Goal: Task Accomplishment & Management: Complete application form

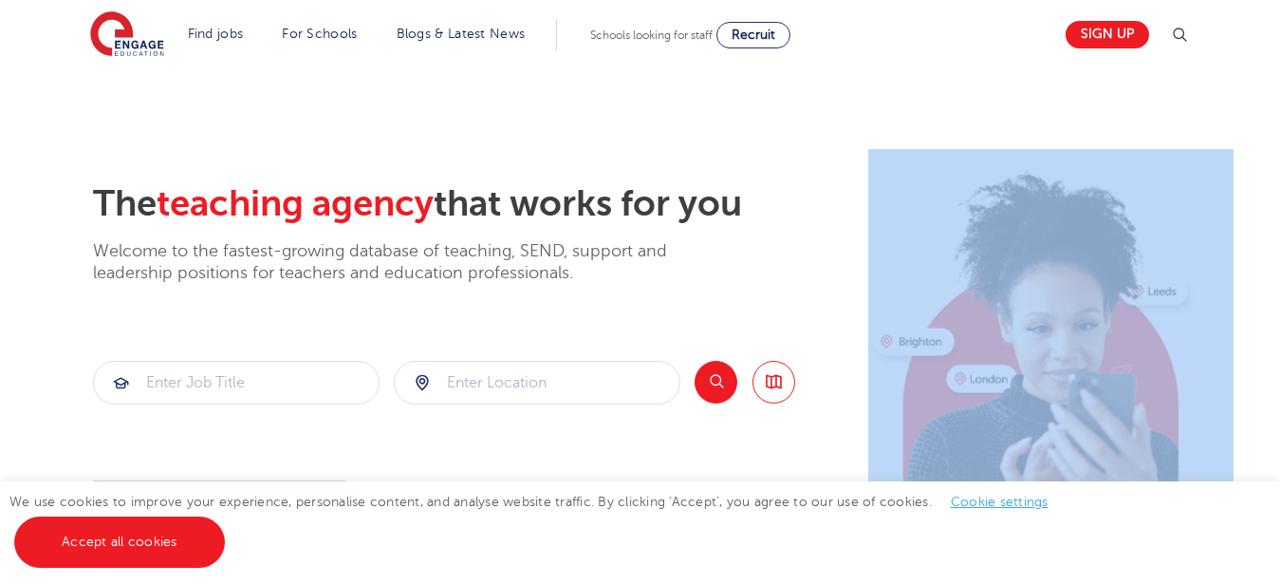
drag, startPoint x: 1279, startPoint y: 39, endPoint x: 1264, endPoint y: 189, distance: 150.7
click at [1237, 102] on section "The teaching agency that works for you Welcome to the fastest-growing database …" at bounding box center [640, 381] width 1280 height 626
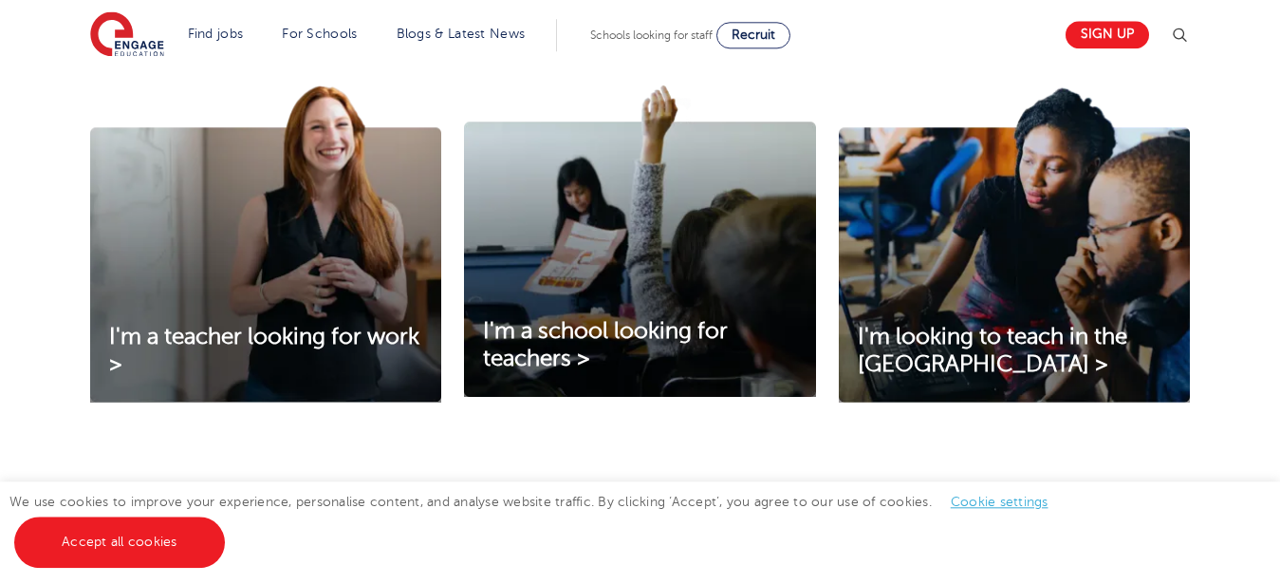
scroll to position [694, 0]
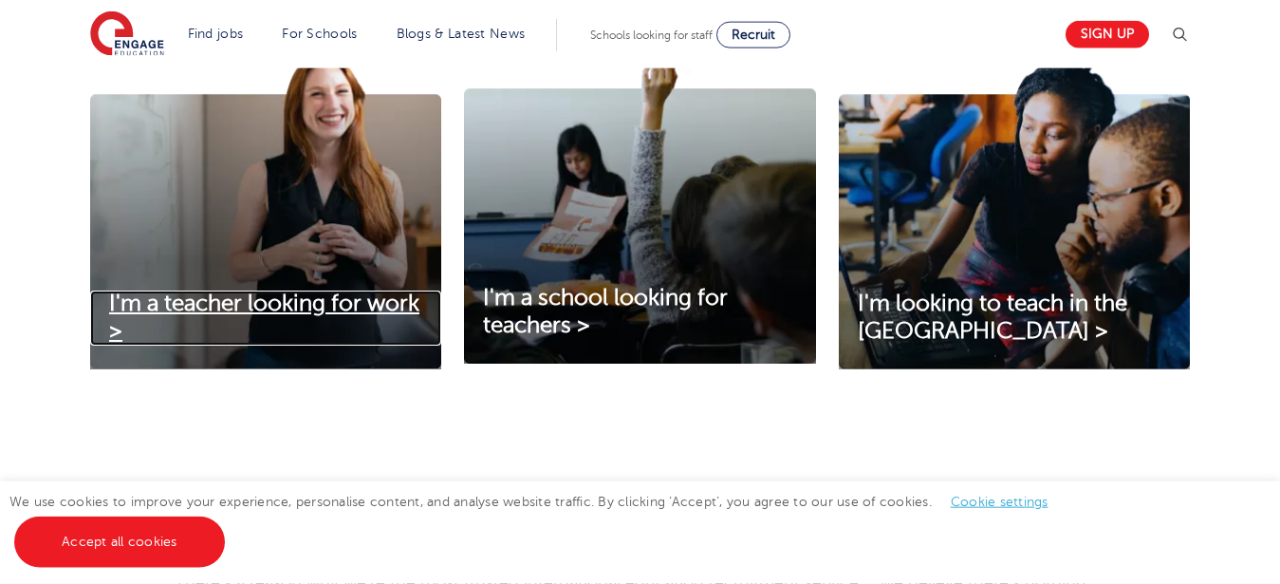
click at [257, 303] on span "I'm a teacher looking for work >" at bounding box center [264, 316] width 310 height 53
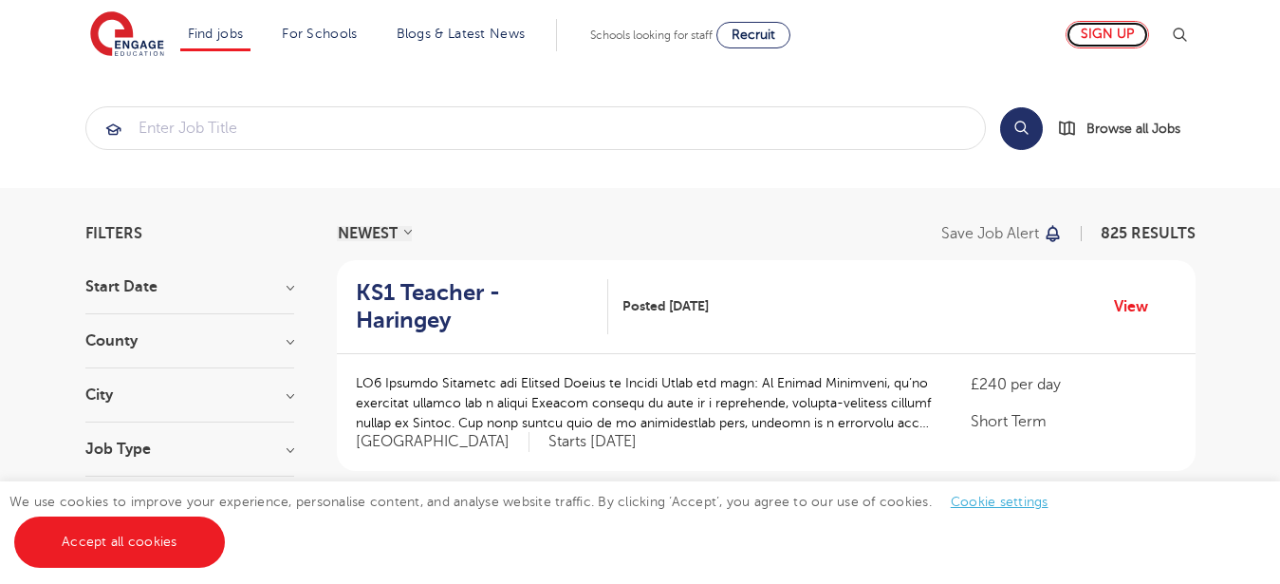
click at [1107, 36] on link "Sign up" at bounding box center [1108, 35] width 84 height 28
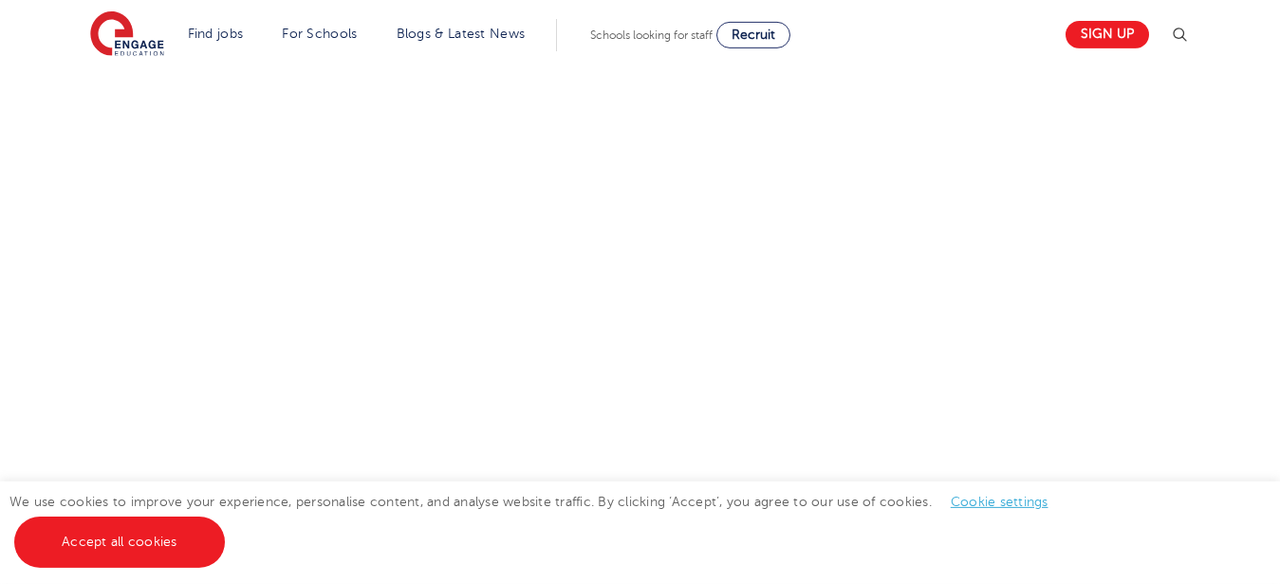
scroll to position [983, 0]
click at [947, 261] on div "Let us know more about you!" at bounding box center [640, 172] width 1151 height 1012
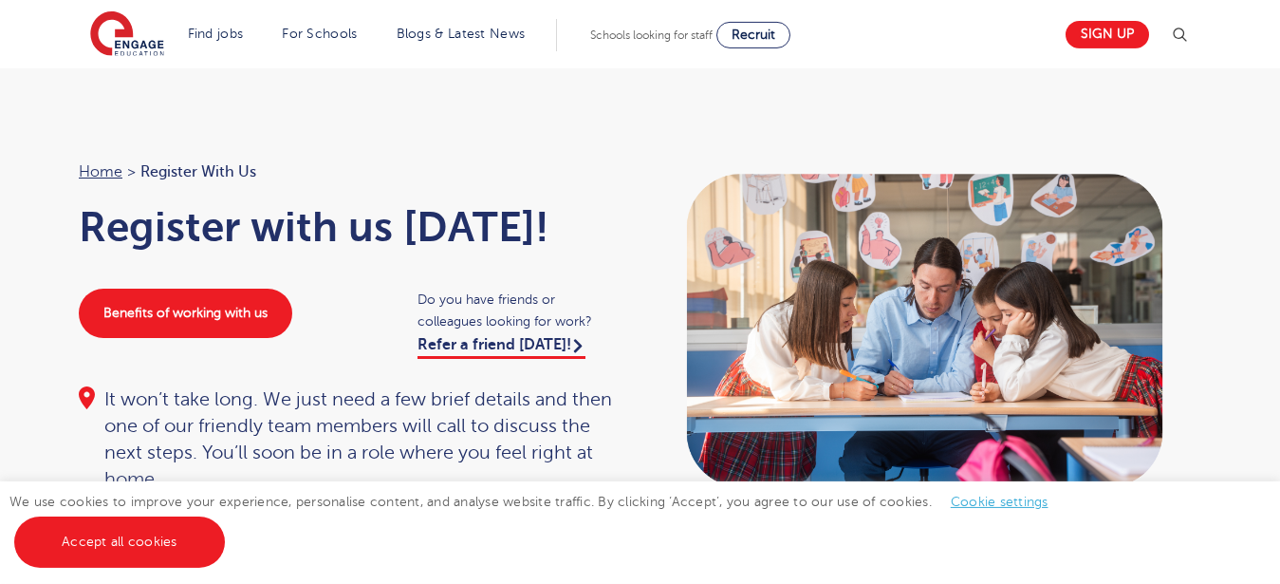
scroll to position [0, 0]
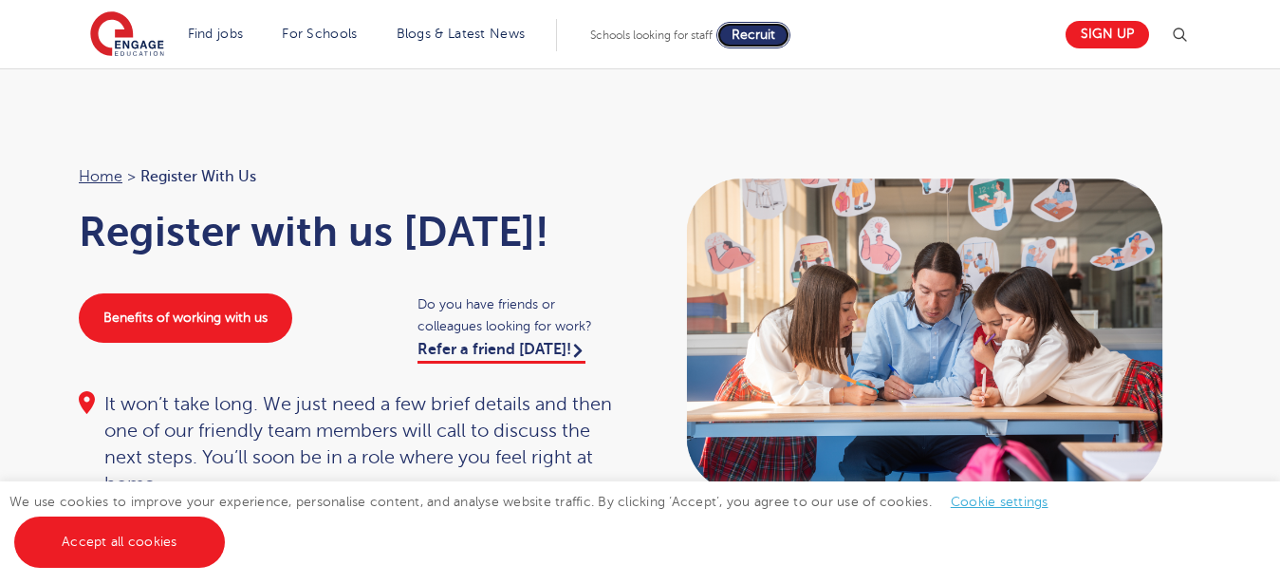
click at [771, 30] on span "Recruit" at bounding box center [754, 35] width 44 height 14
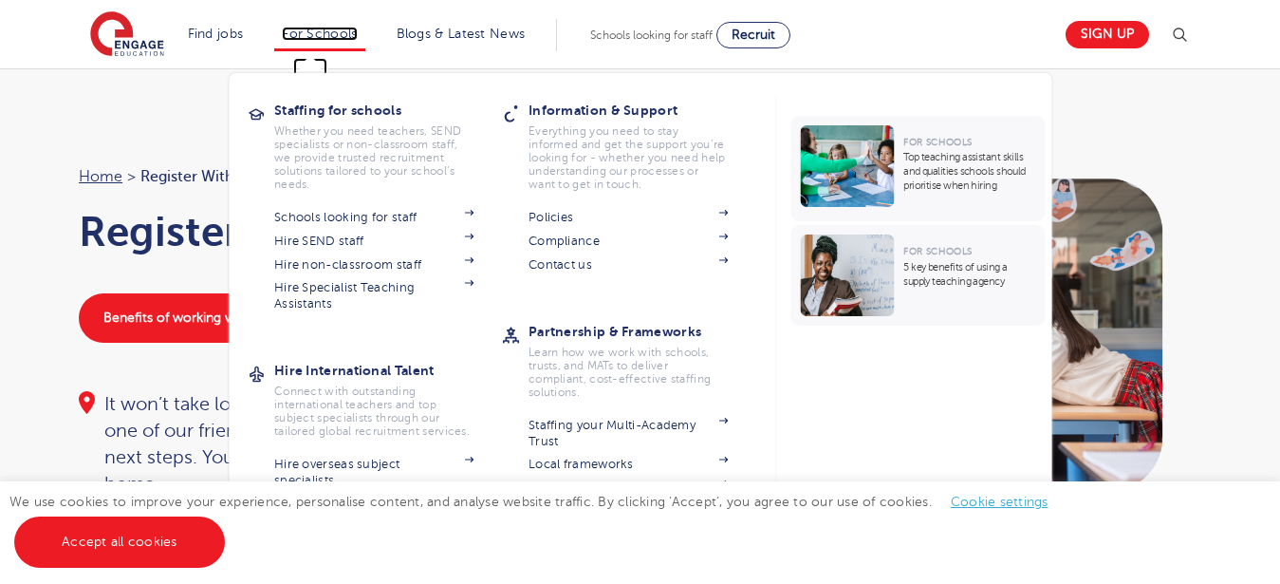
click at [348, 34] on link "For Schools" at bounding box center [319, 34] width 75 height 14
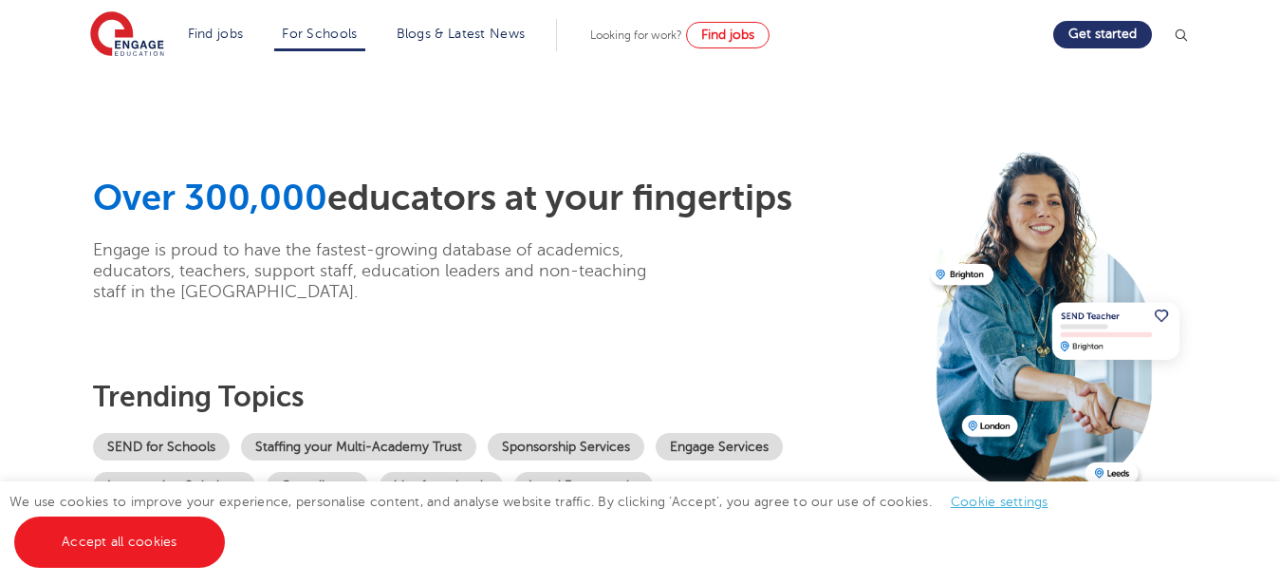
click at [219, 33] on link "Find jobs" at bounding box center [216, 34] width 56 height 14
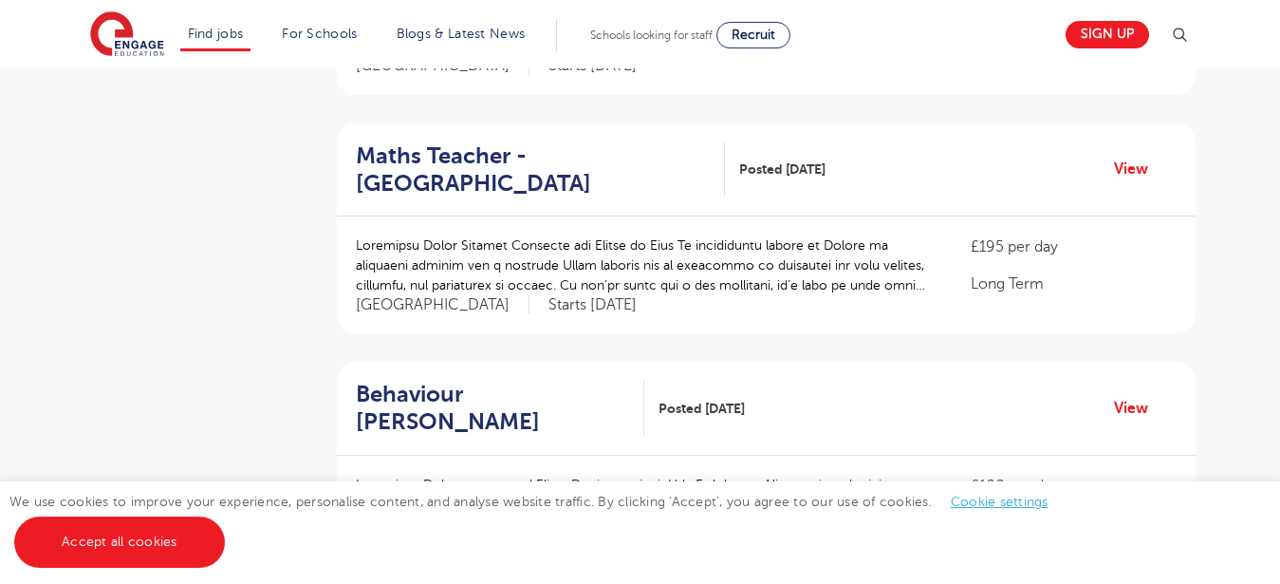
scroll to position [2064, 0]
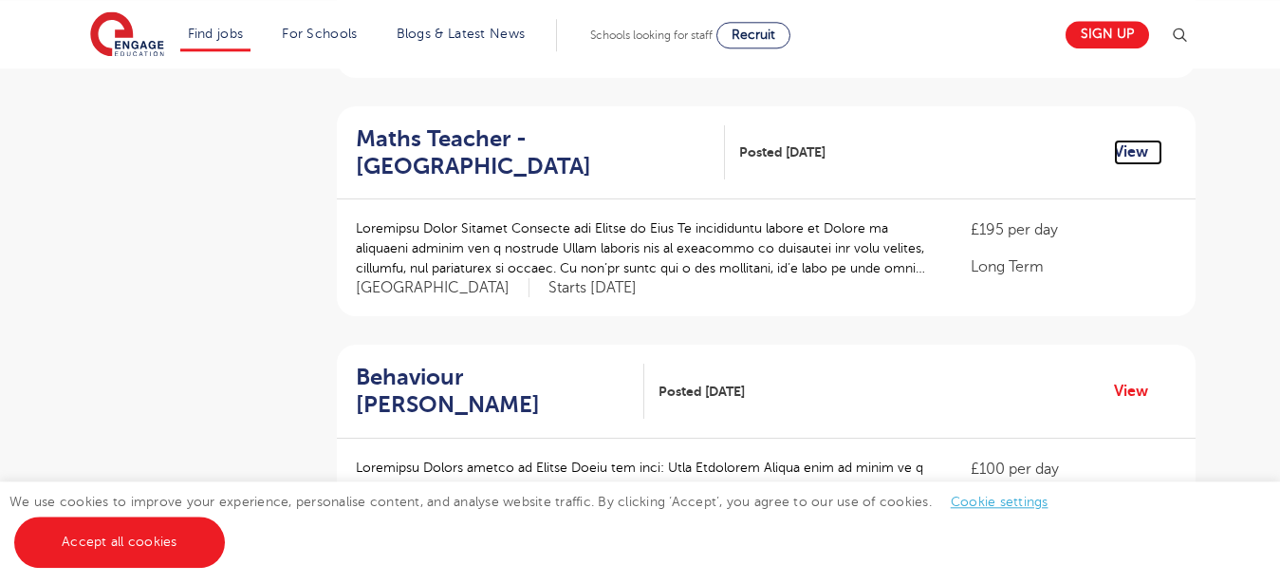
click at [1141, 140] on link "View" at bounding box center [1138, 152] width 48 height 25
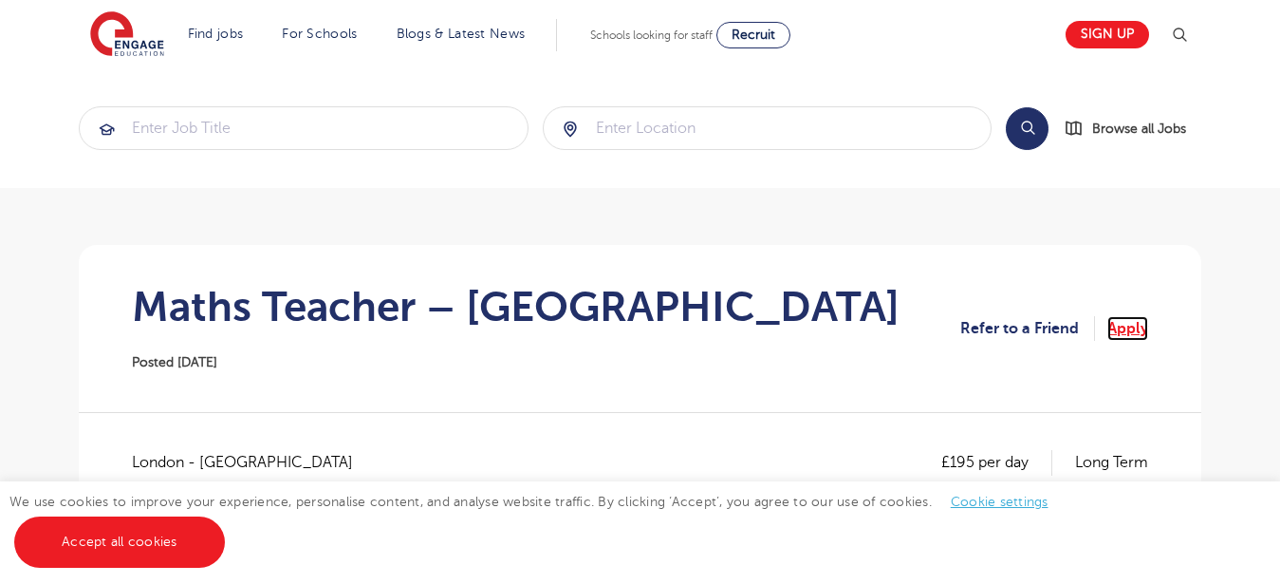
click at [1123, 329] on link "Apply" at bounding box center [1128, 328] width 41 height 25
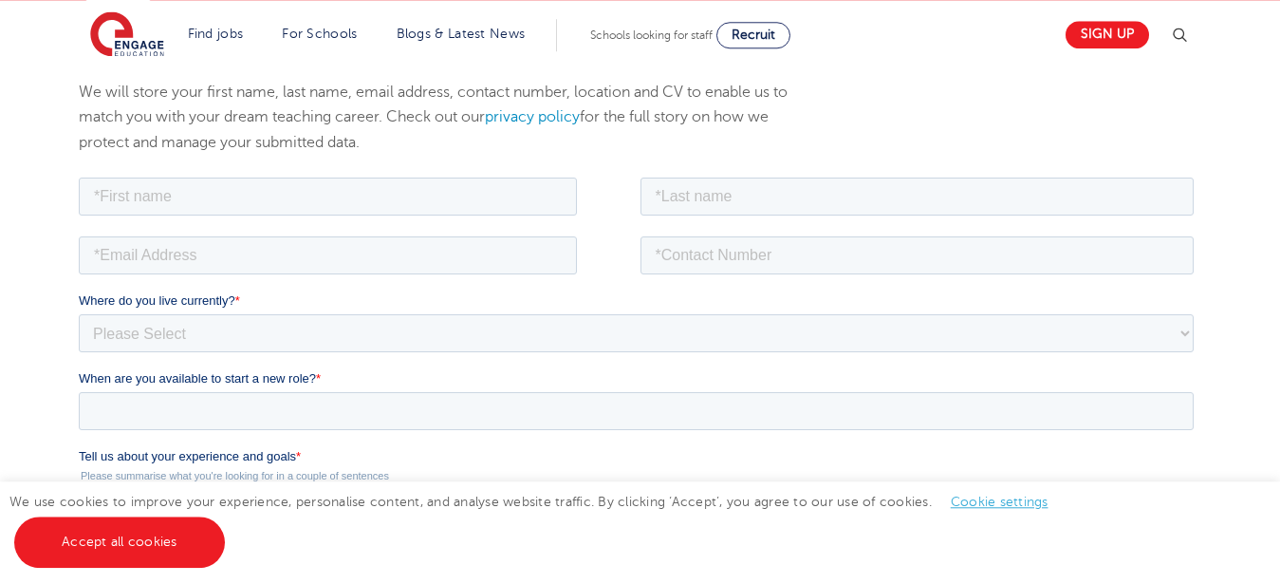
scroll to position [231, 0]
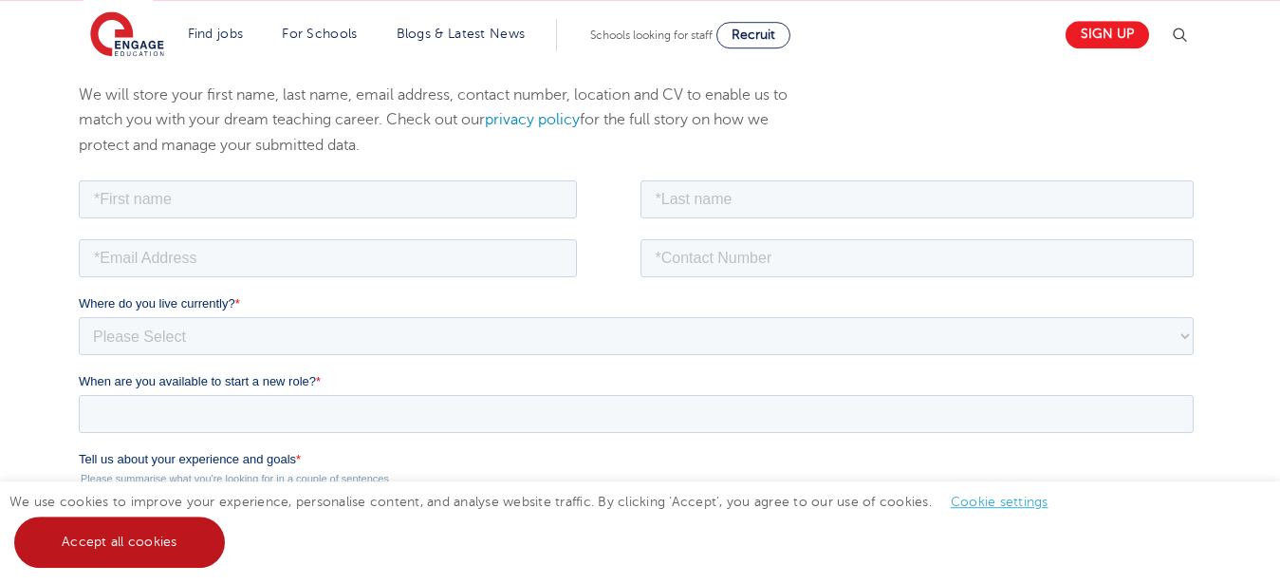
click at [135, 534] on link "Accept all cookies" at bounding box center [119, 541] width 211 height 51
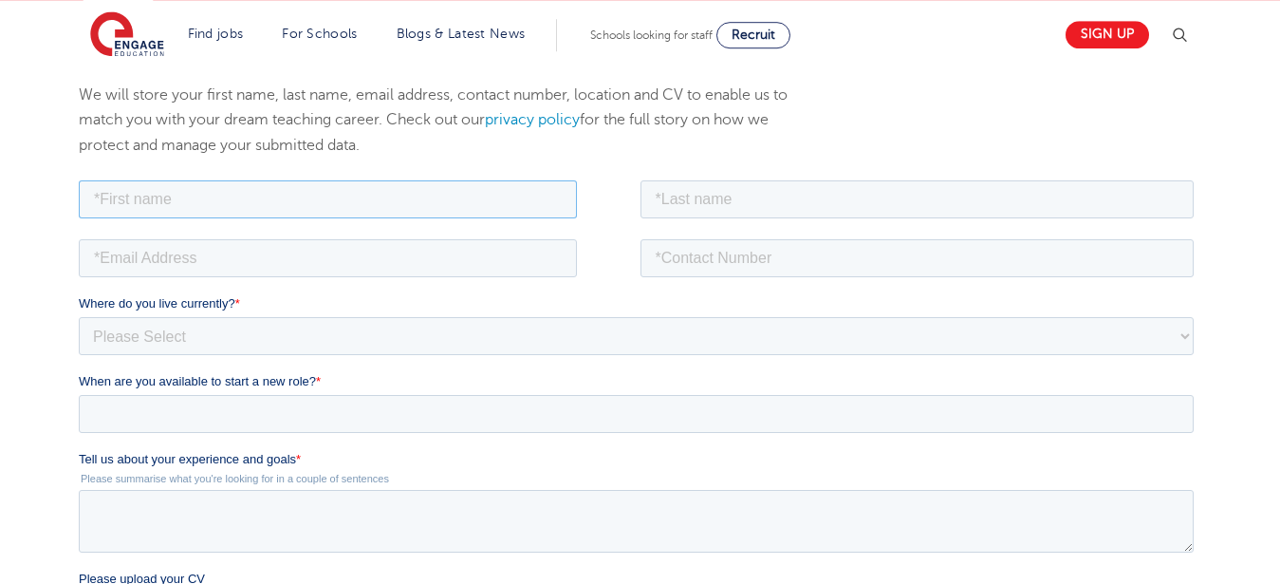
click at [239, 202] on input "text" at bounding box center [328, 199] width 498 height 38
type input "a"
type input "Amos"
click at [767, 207] on input "text" at bounding box center [918, 199] width 554 height 38
type input "Ochola"
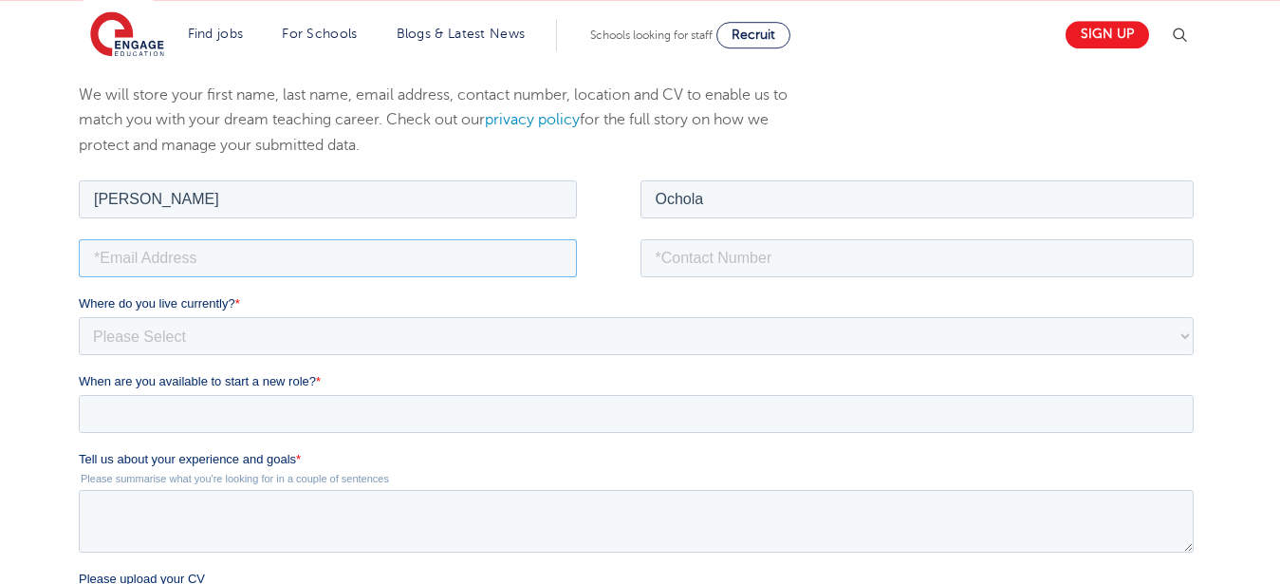
click at [493, 263] on input "email" at bounding box center [328, 258] width 498 height 38
click at [182, 262] on input "ocholaamos@yahoo.com" at bounding box center [328, 258] width 498 height 38
type input "ocholaamos99@gmail.com"
click at [710, 262] on input "tel" at bounding box center [918, 258] width 554 height 38
type input "+254713673505"
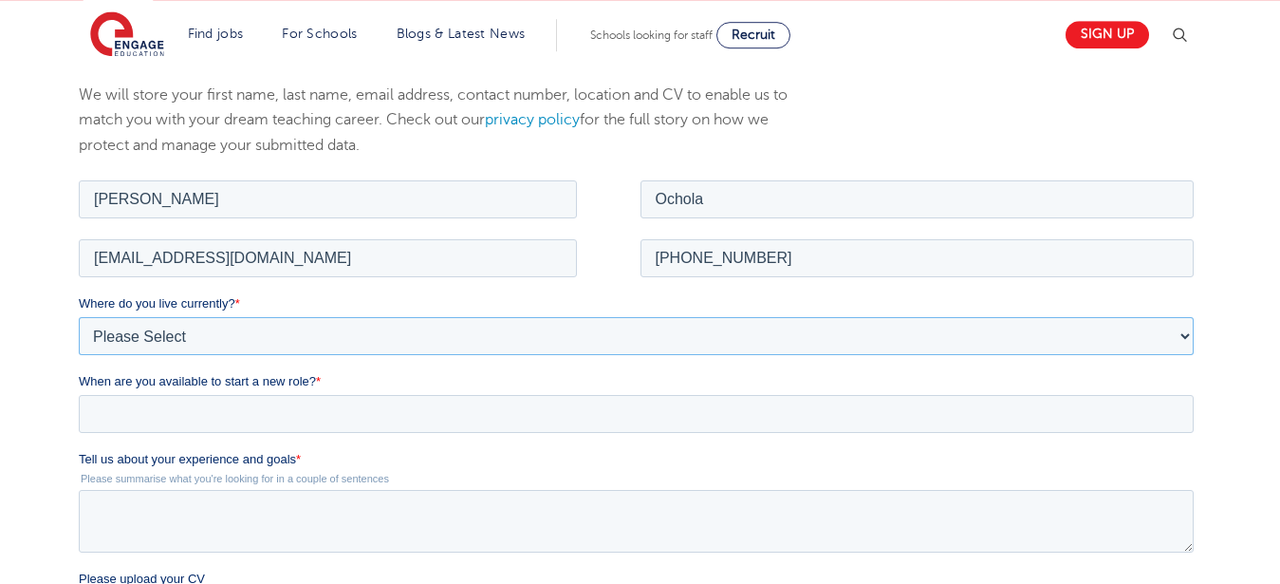
click at [79, 317] on select "Please Select UK Canada Ireland Australia New Zealand Europe USA South Africa J…" at bounding box center [636, 336] width 1115 height 38
select select "Africa"
click option "Africa" at bounding box center [79, 177] width 0 height 0
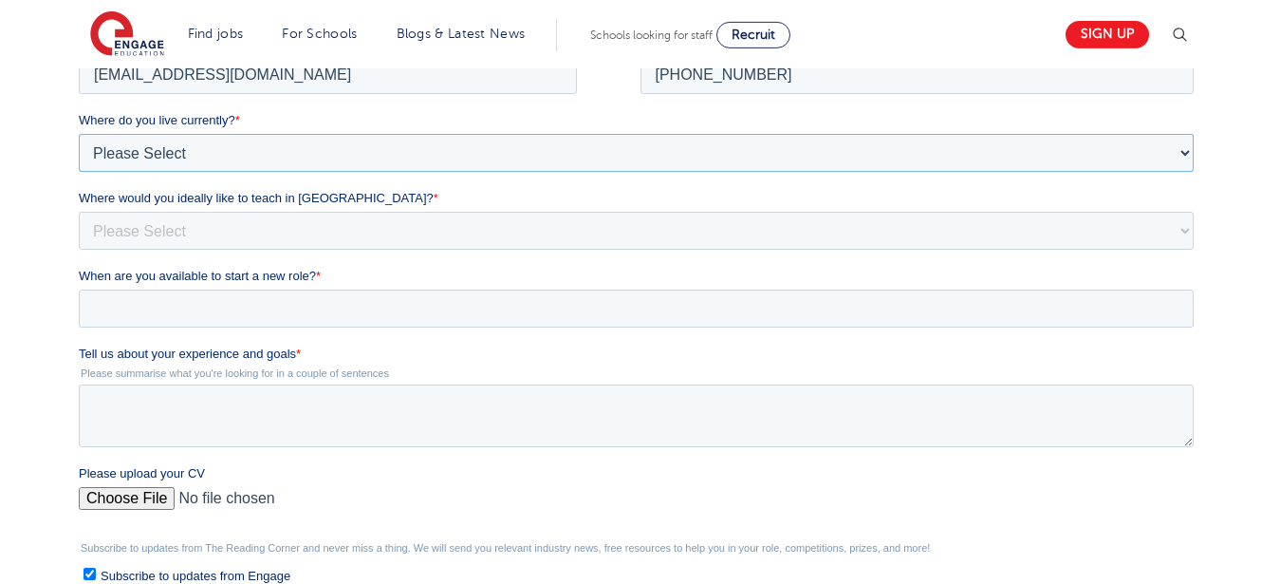
scroll to position [443, 0]
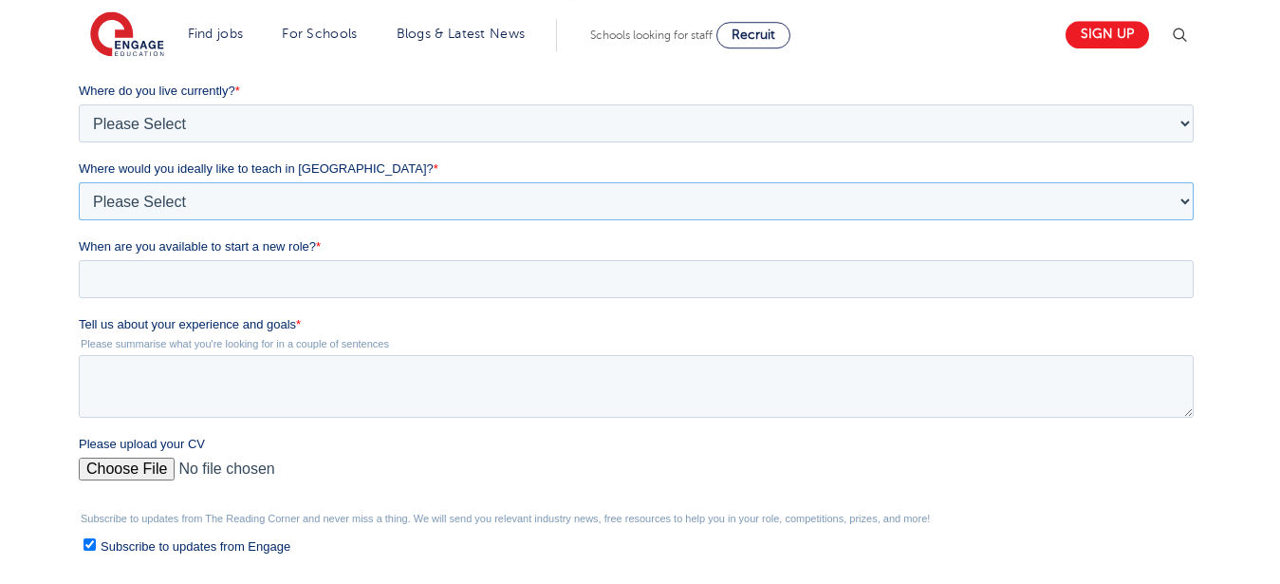
click at [79, 183] on select "Please Select I'm flexible! London Any city in England Greater London/Home Coun…" at bounding box center [636, 202] width 1115 height 38
select select "Flexible"
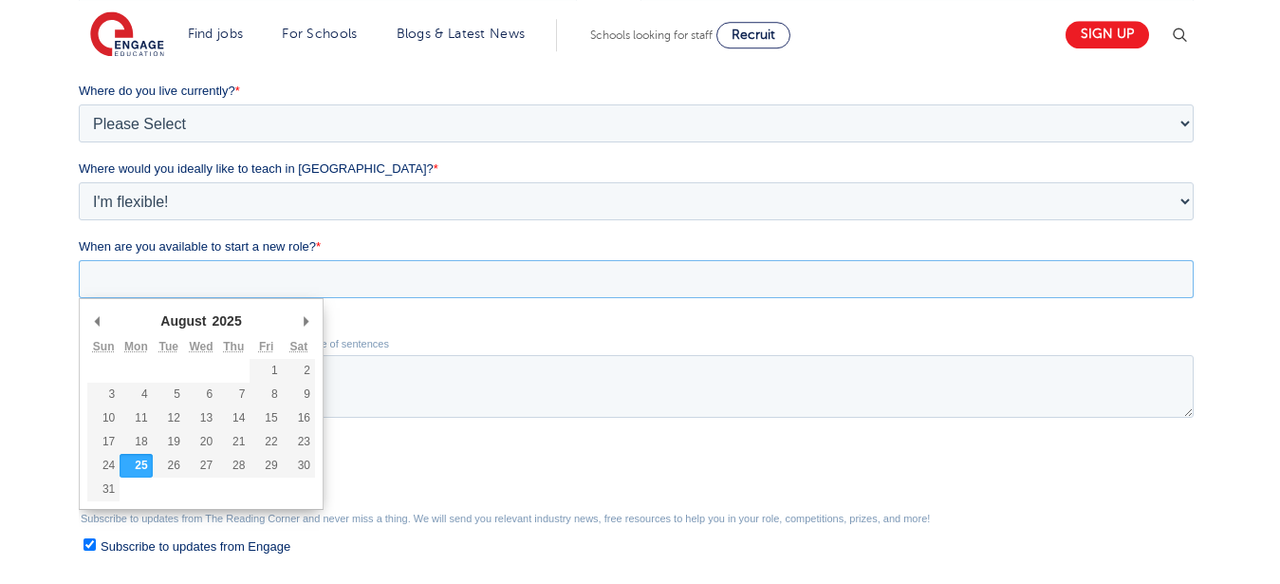
click at [406, 279] on input "When are you available to start a new role? *" at bounding box center [636, 280] width 1115 height 38
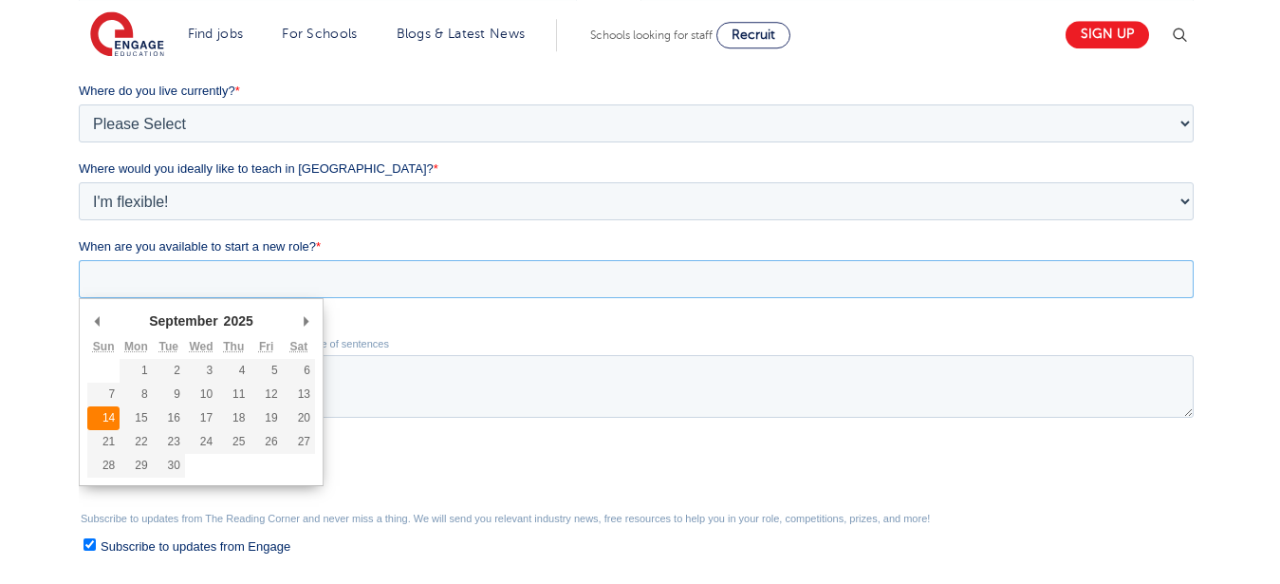
type div "2025-09-14"
type input "2025/09/14"
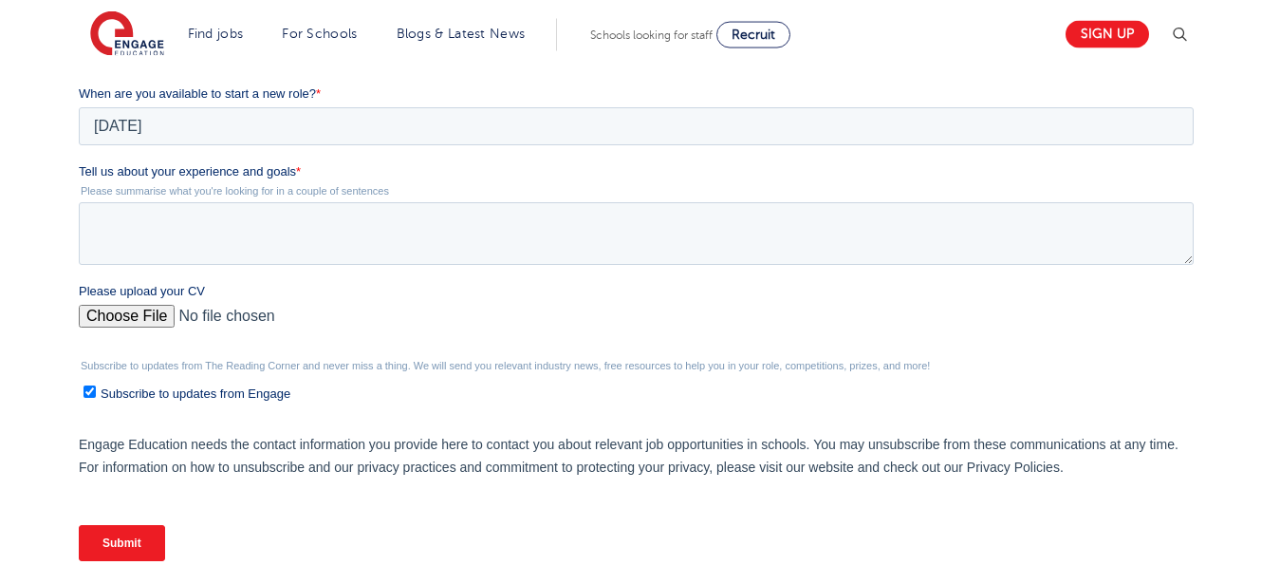
scroll to position [579, 0]
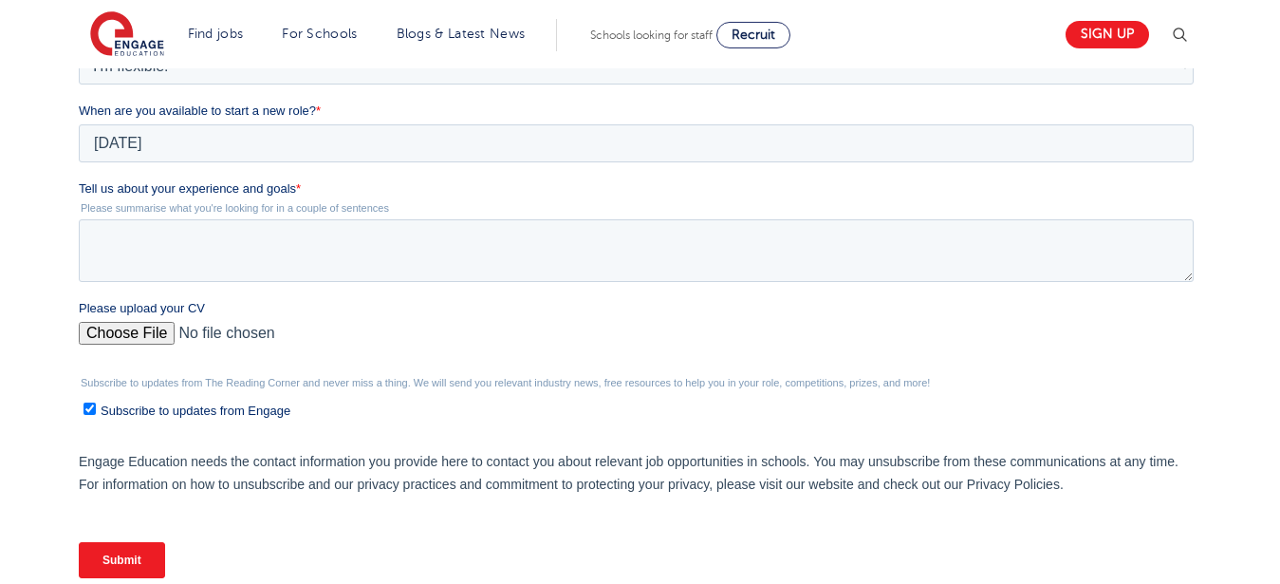
click at [118, 355] on input "Please upload your CV" at bounding box center [636, 341] width 1115 height 38
type input "C:\fakepath\CV Amos.pdf"
click at [145, 261] on textarea "Tell us about your experience and goals *" at bounding box center [636, 250] width 1115 height 63
type textarea "I"
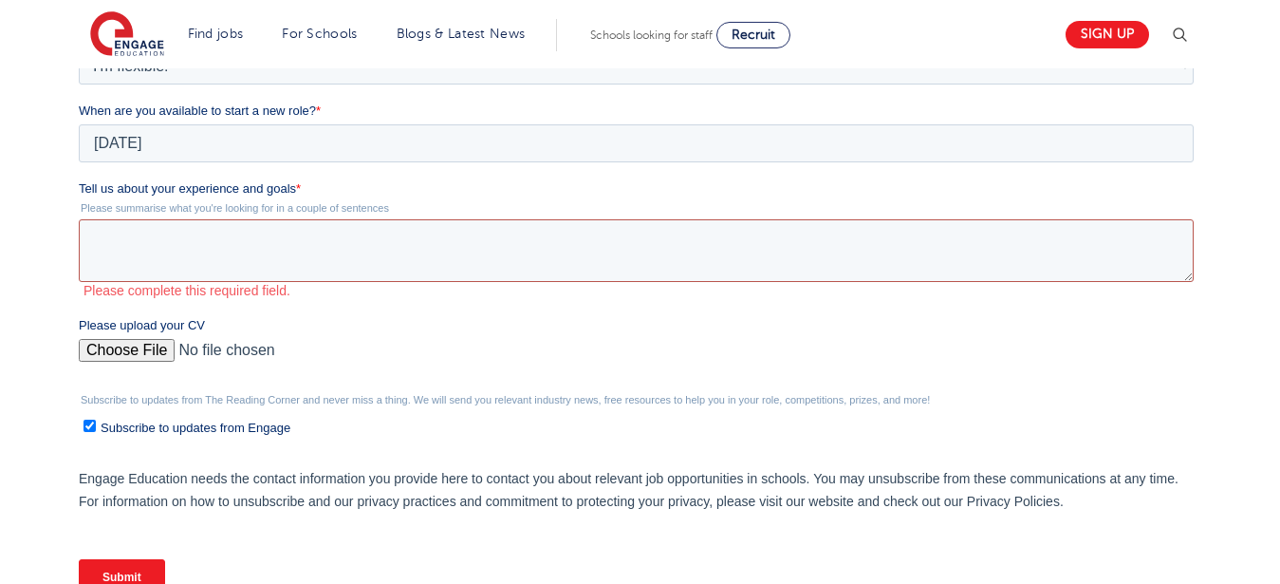
click at [221, 230] on textarea "Tell us about your experience and goals *" at bounding box center [636, 250] width 1115 height 63
paste textarea "With nine years of teaching experience in Kenya, I have had the unique opportun…"
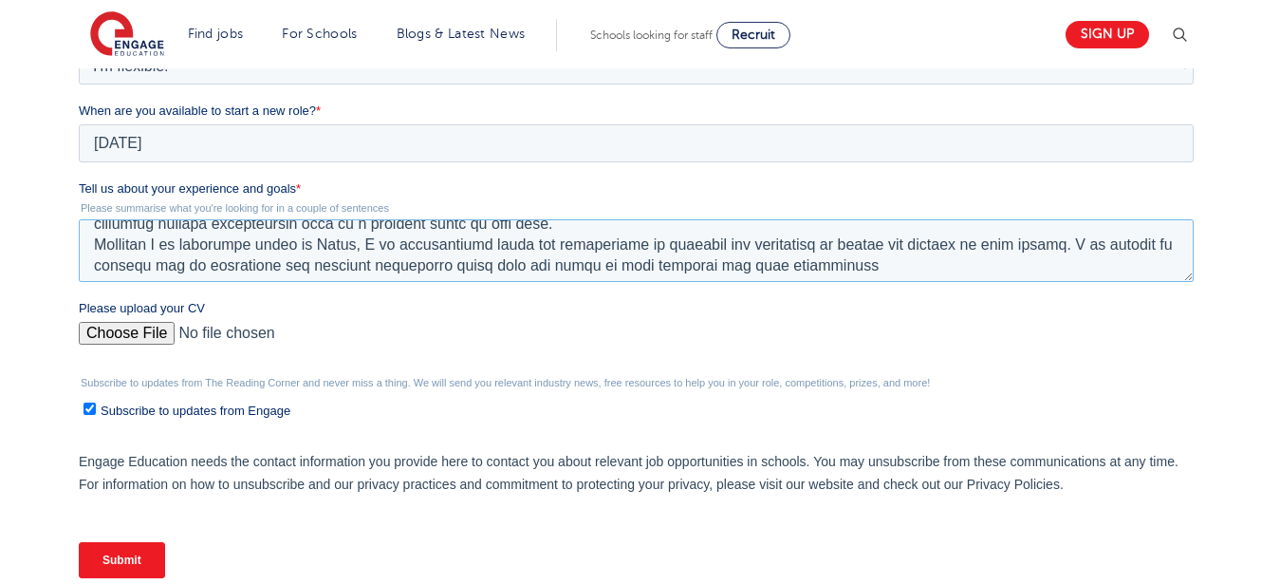
scroll to position [0, 0]
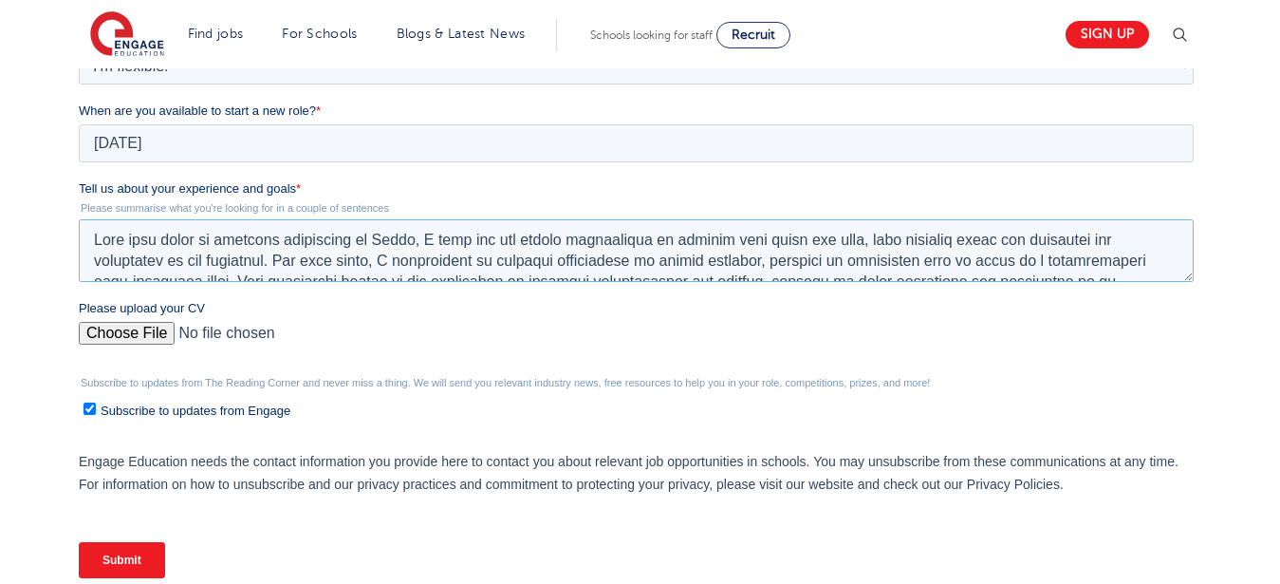
click at [1137, 224] on textarea "Tell us about your experience and goals *" at bounding box center [636, 250] width 1115 height 63
click at [93, 239] on textarea "Tell us about your experience and goals *" at bounding box center [636, 250] width 1115 height 63
paste textarea "I am writing to apply for the position of a lead teacher of mathematics at your…"
click at [397, 242] on textarea "Tell us about your experience and goals *" at bounding box center [636, 250] width 1115 height 63
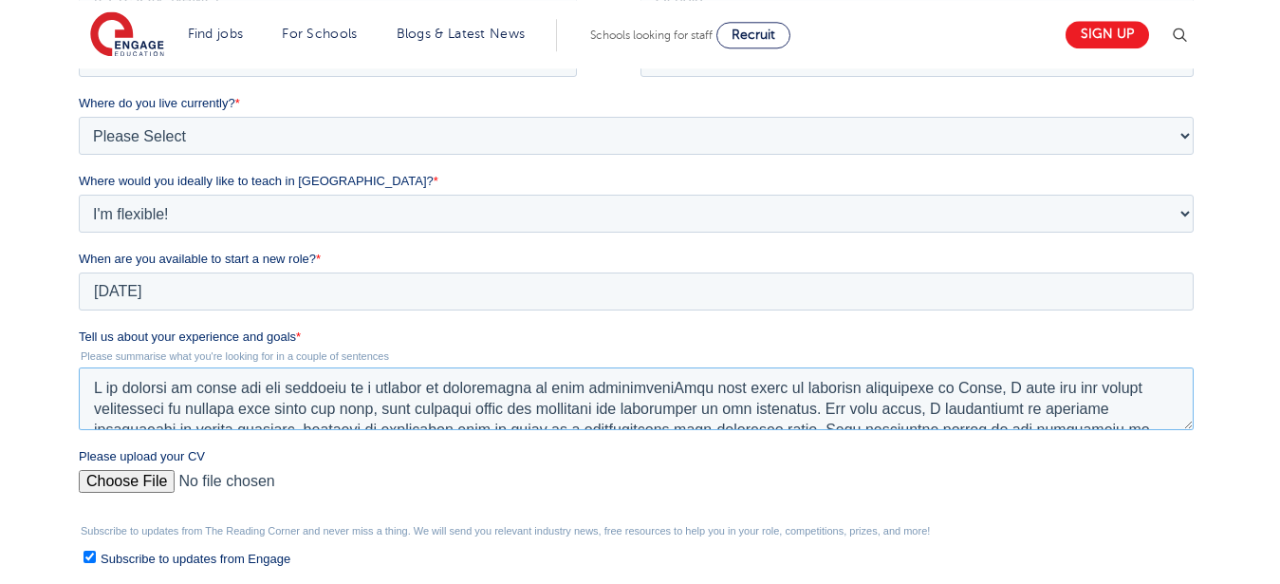
scroll to position [442, 0]
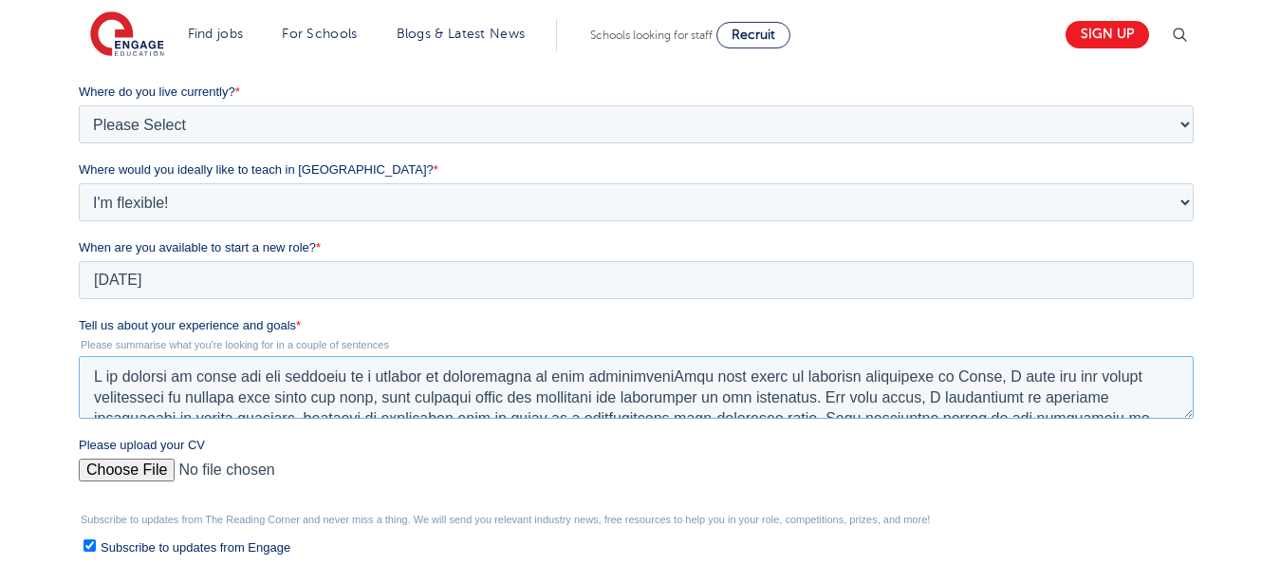
click at [644, 381] on textarea "Tell us about your experience and goals *" at bounding box center [636, 387] width 1115 height 63
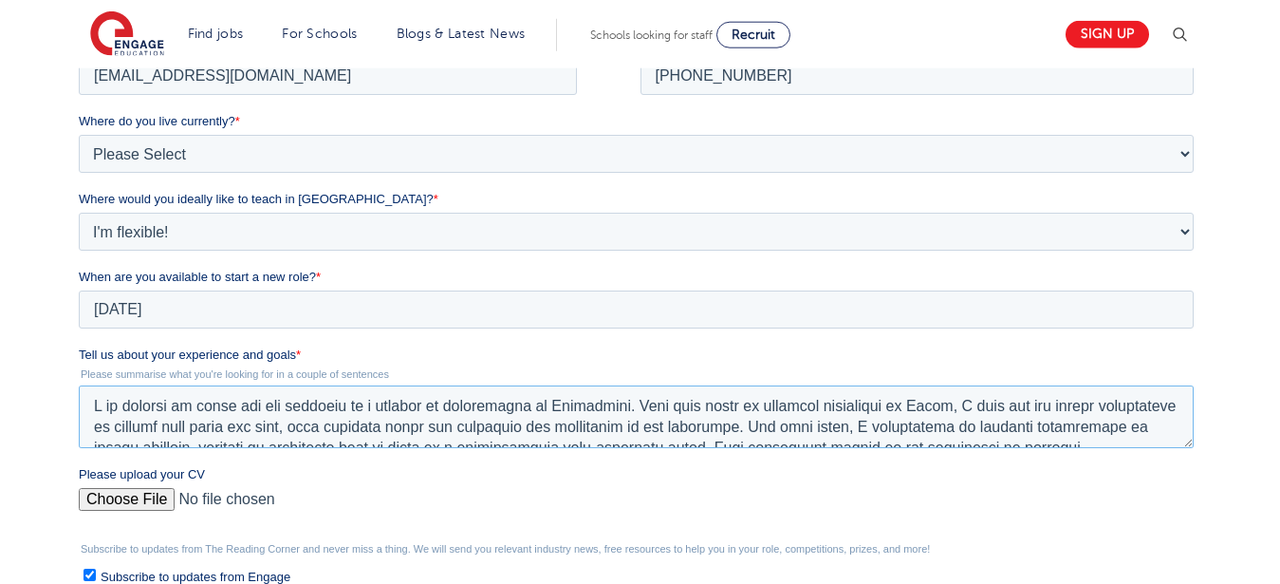
scroll to position [193, 0]
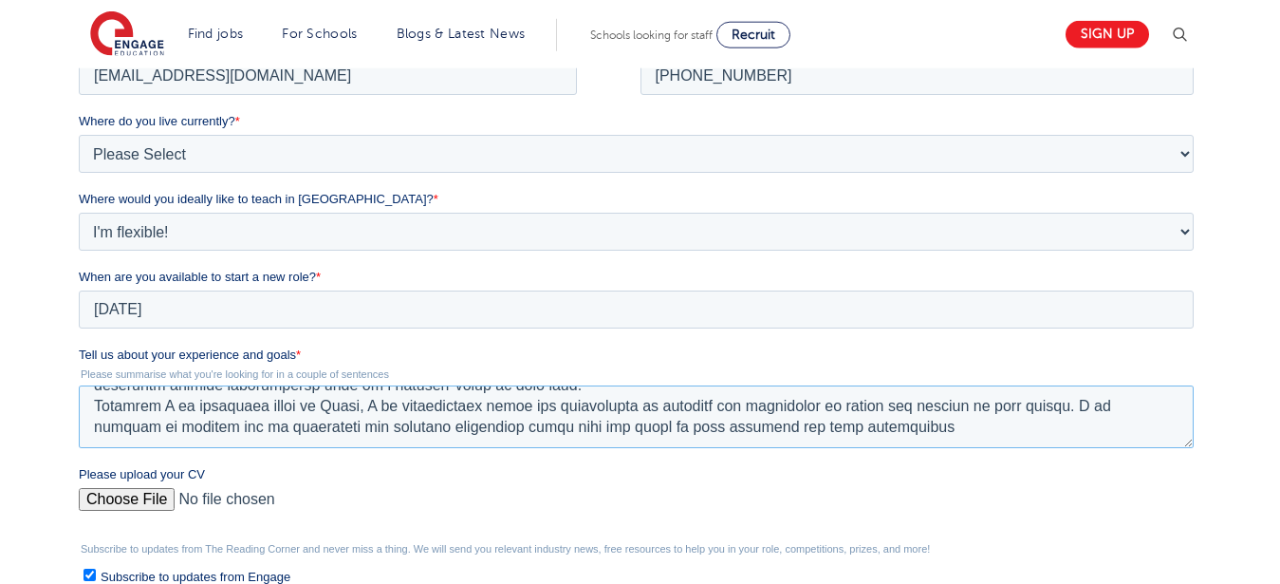
drag, startPoint x: 86, startPoint y: 411, endPoint x: 510, endPoint y: 468, distance: 427.1
click at [510, 448] on textarea "Tell us about your experience and goals *" at bounding box center [636, 416] width 1115 height 63
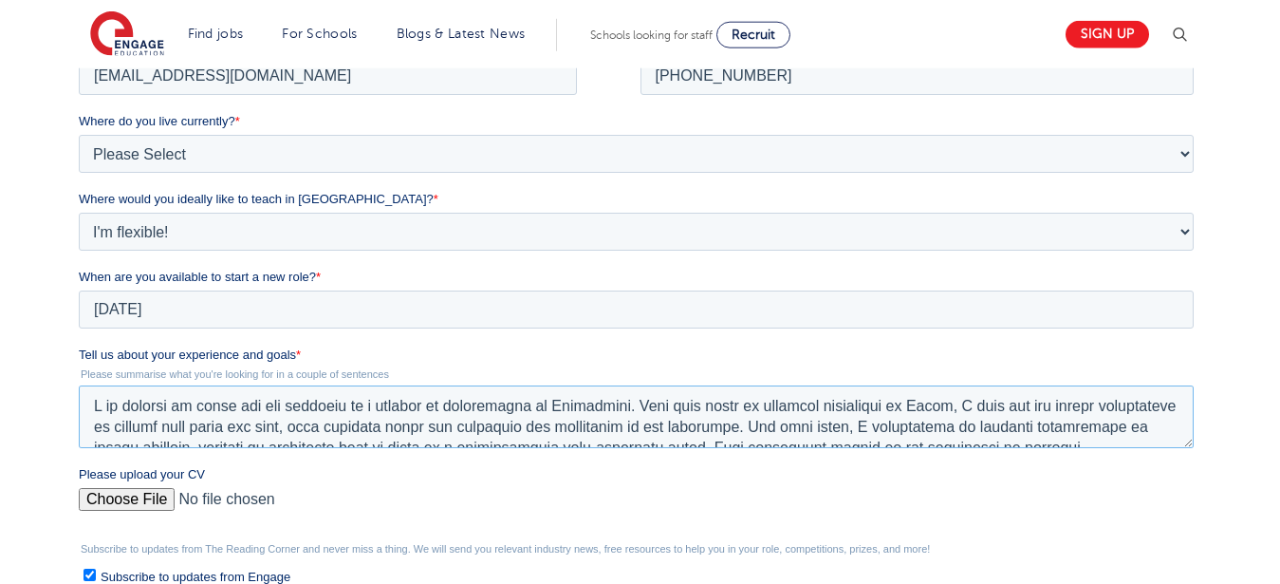
click at [606, 413] on textarea "Tell us about your experience and goals *" at bounding box center [636, 416] width 1115 height 63
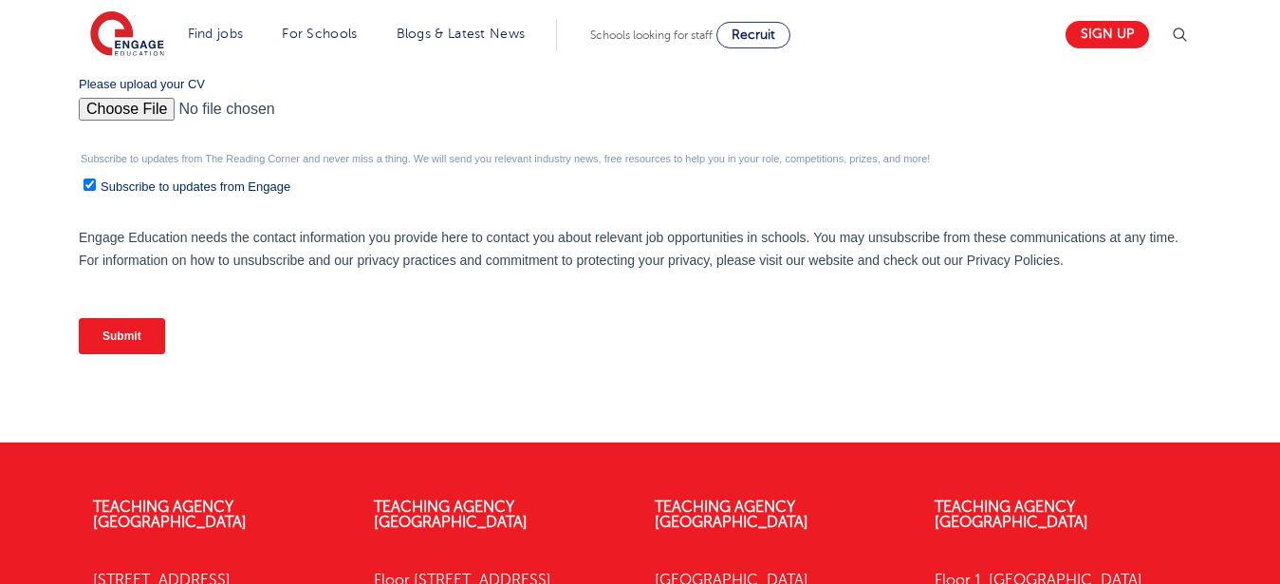
scroll to position [847, 0]
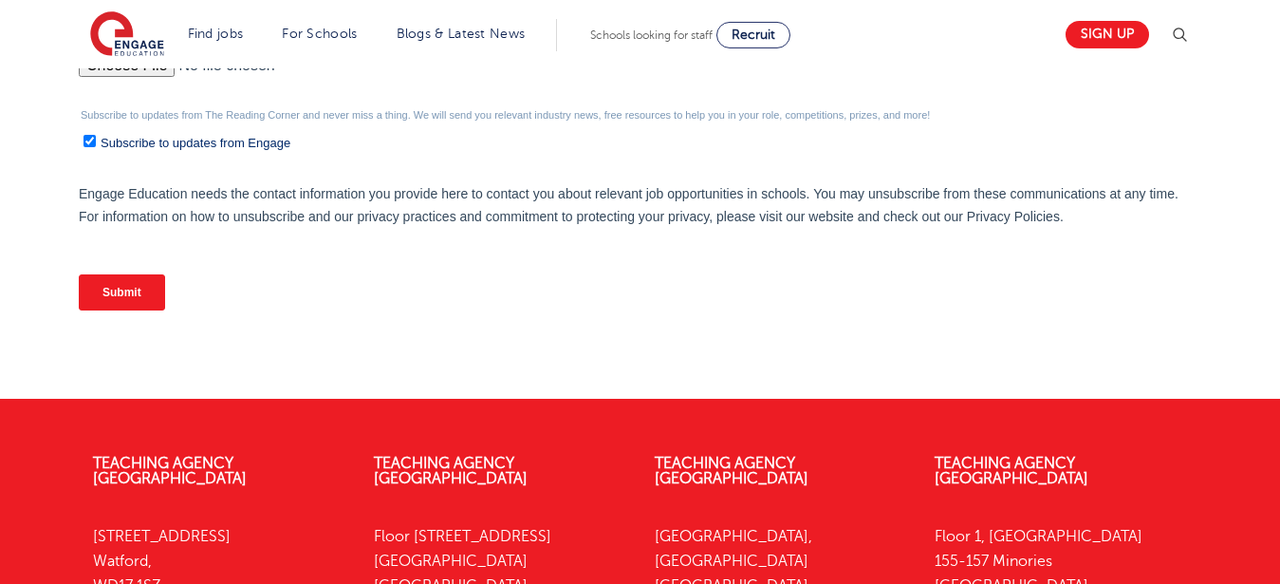
type textarea "I am writing to apply for the position of a teacher of mathematics at Wandswort…"
click at [143, 310] on input "Submit" at bounding box center [122, 292] width 86 height 36
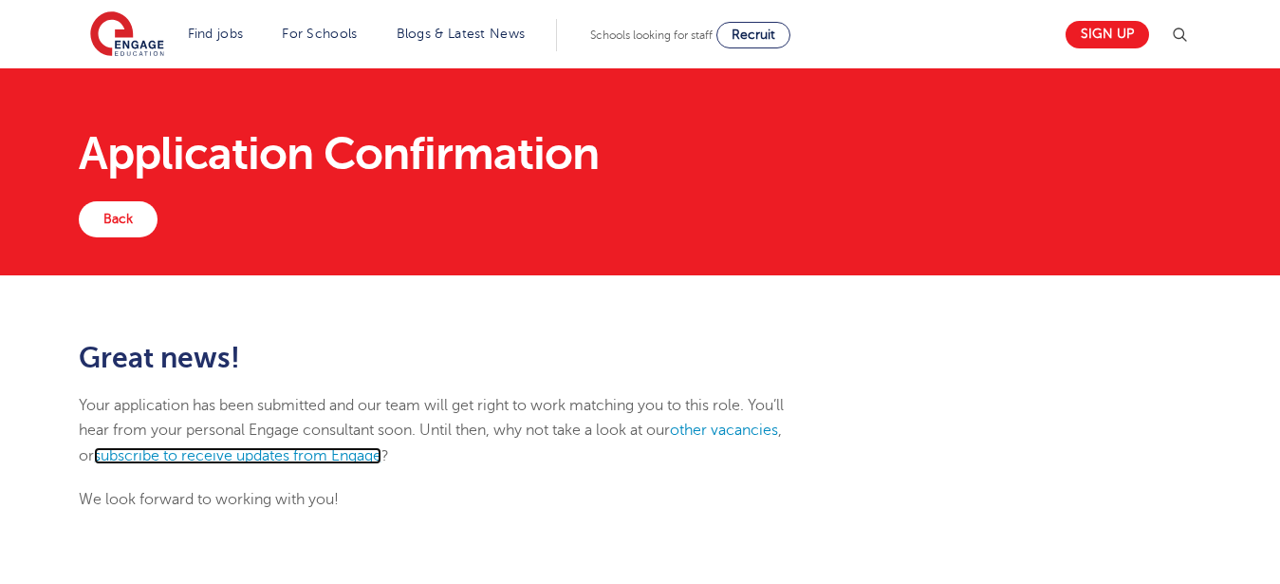
click at [209, 455] on link "subscribe to receive updates from Engage" at bounding box center [238, 455] width 288 height 17
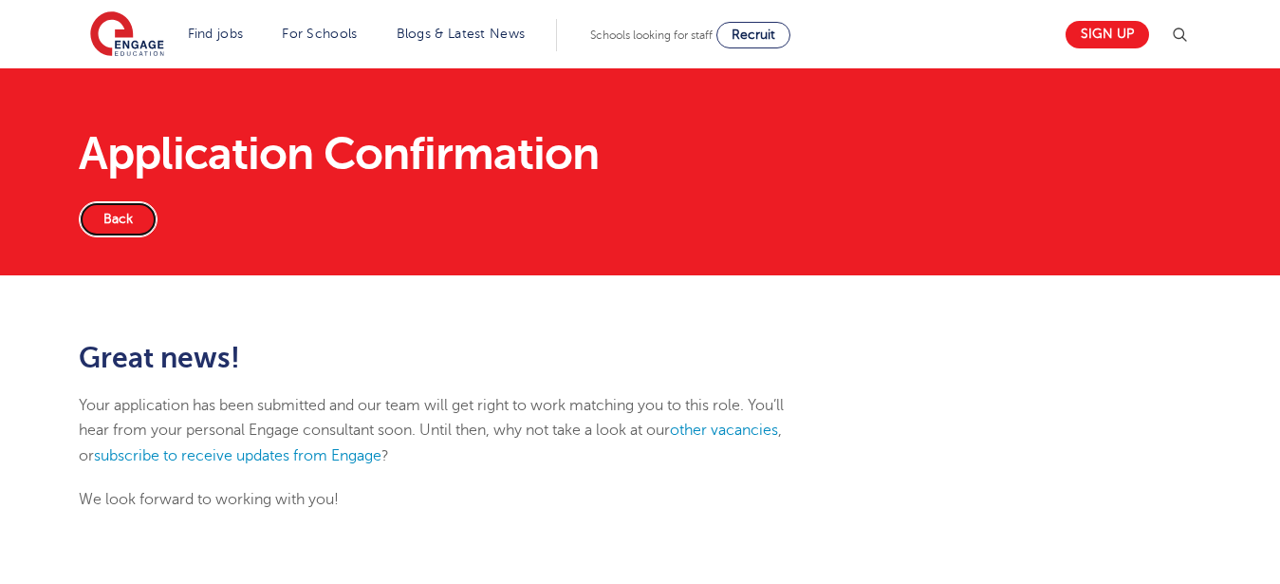
click at [93, 217] on link "Back" at bounding box center [118, 219] width 79 height 36
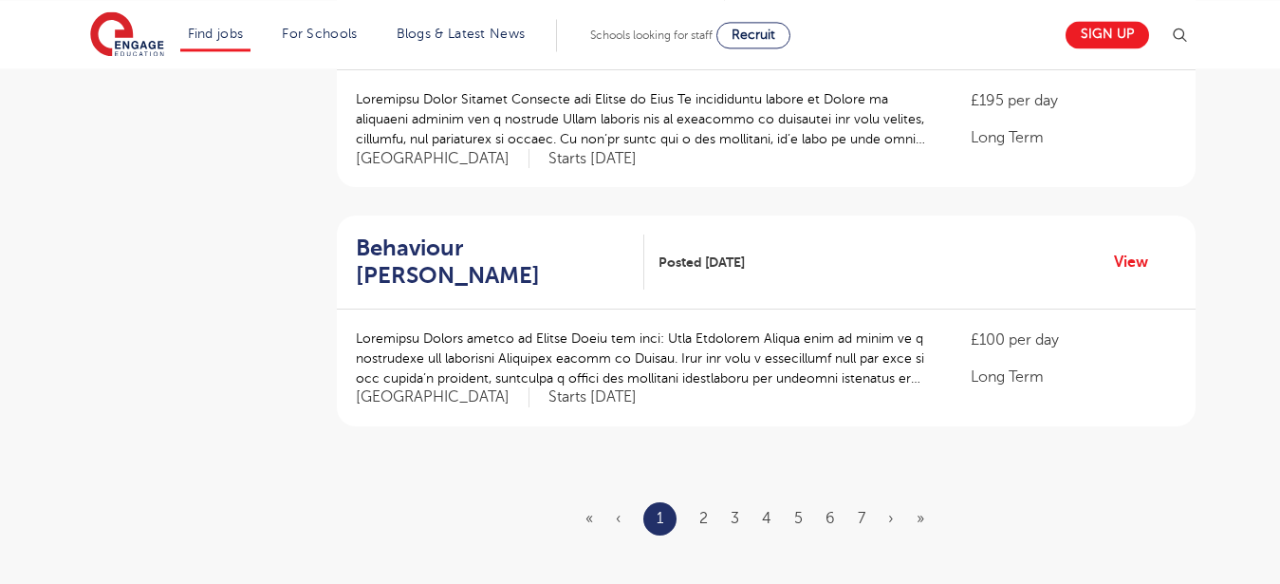
scroll to position [2209, 0]
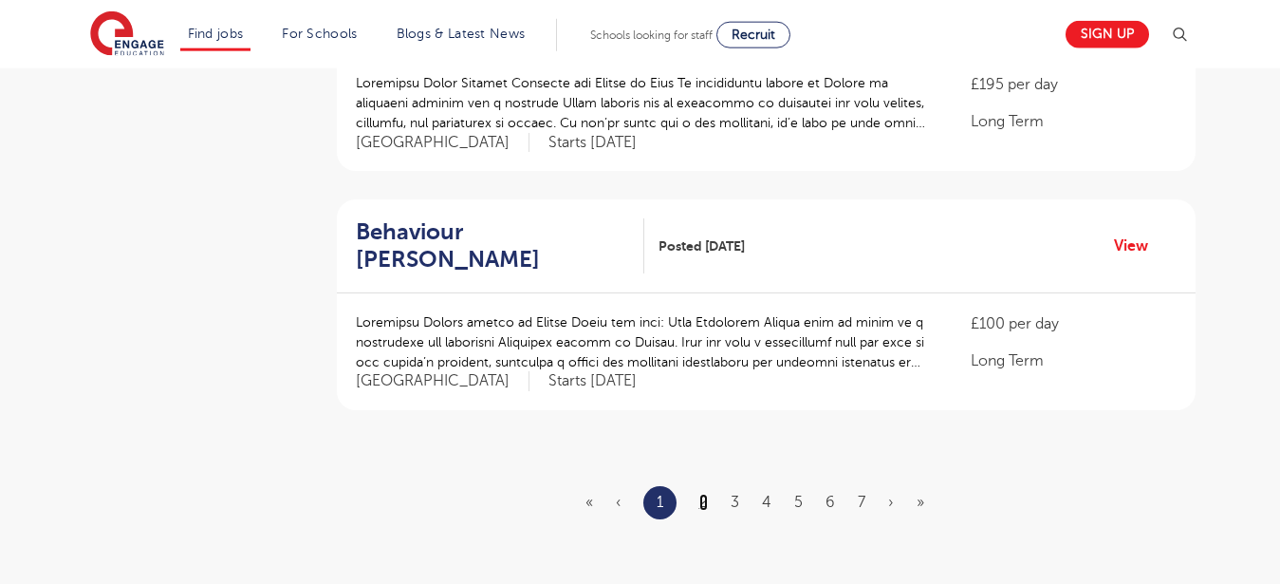
click at [707, 493] on link "2" at bounding box center [703, 501] width 9 height 17
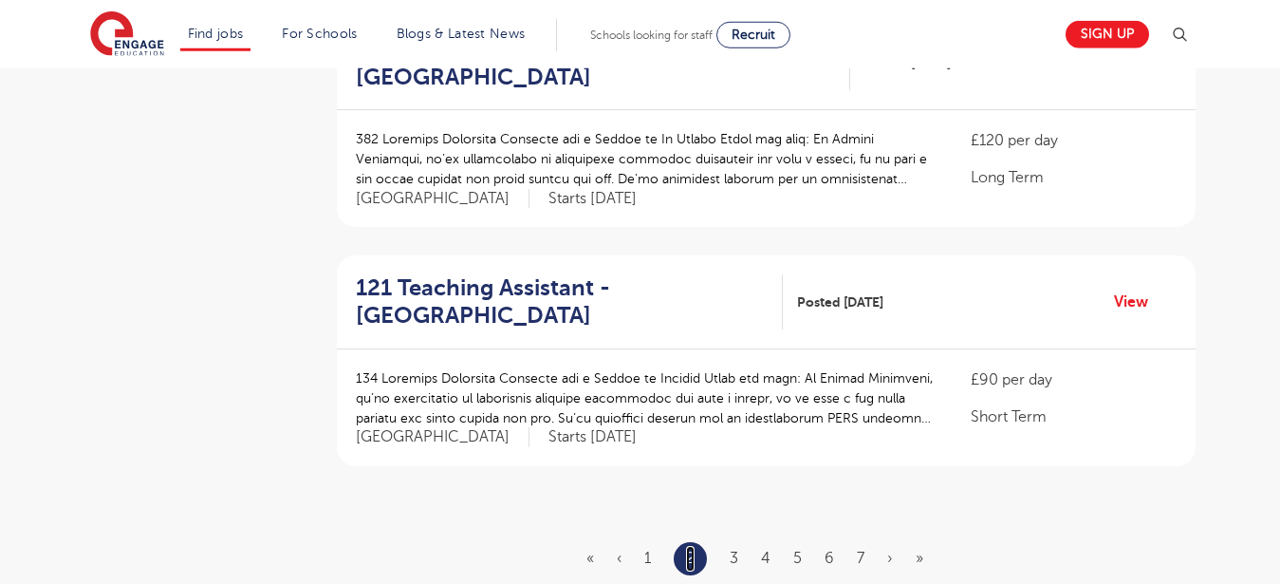
scroll to position [2159, 0]
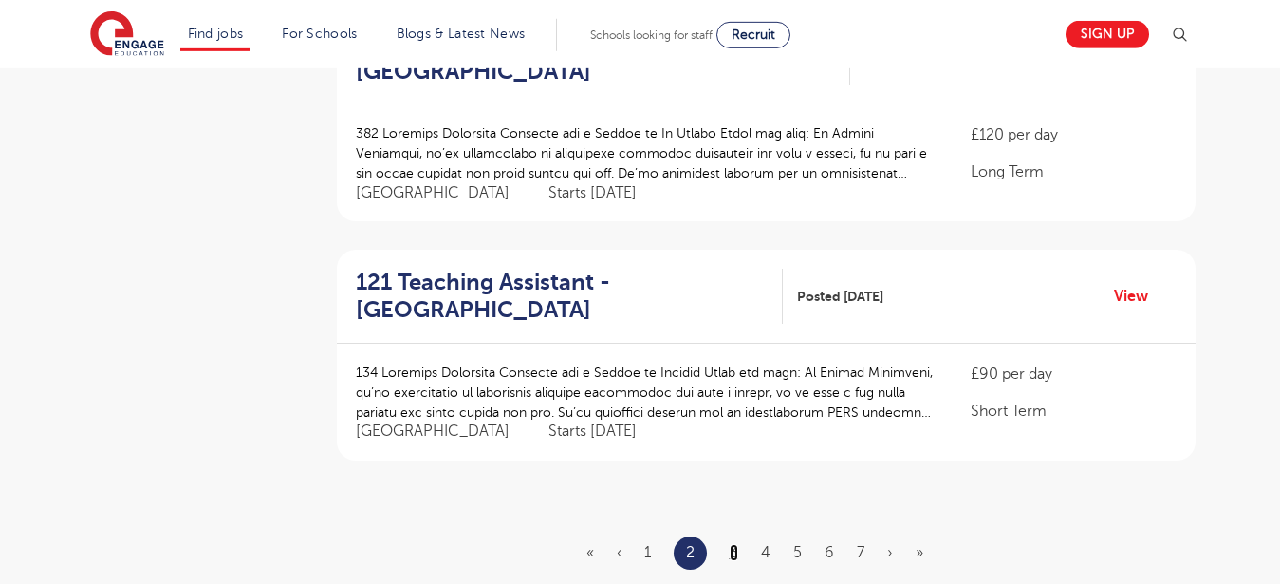
click at [737, 544] on link "3" at bounding box center [734, 552] width 9 height 17
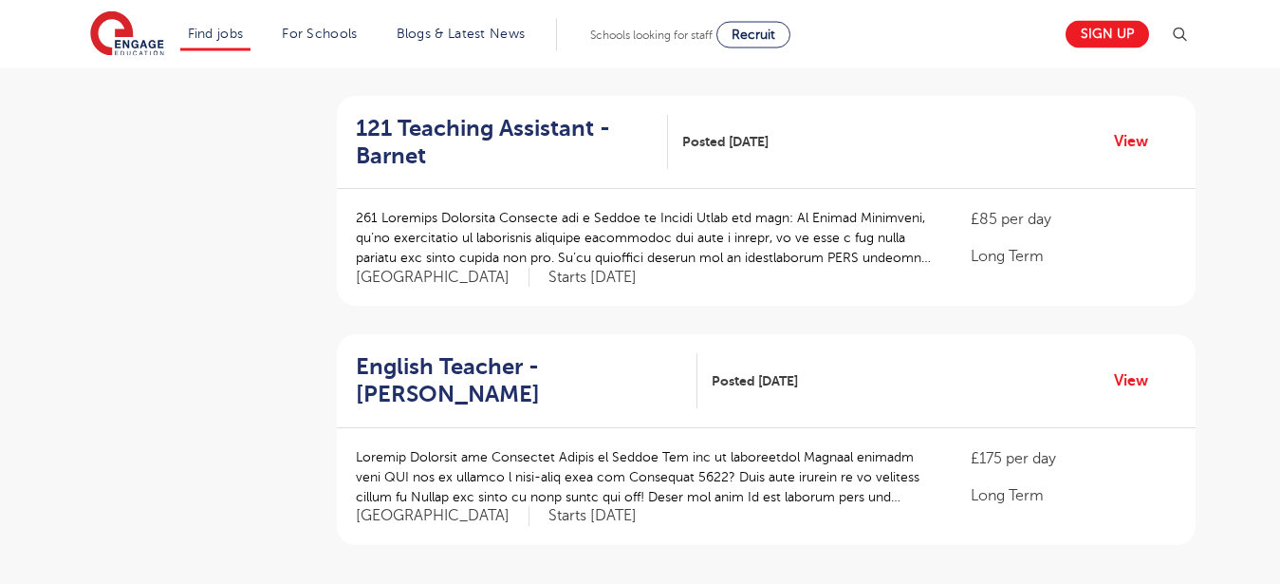
scroll to position [2175, 0]
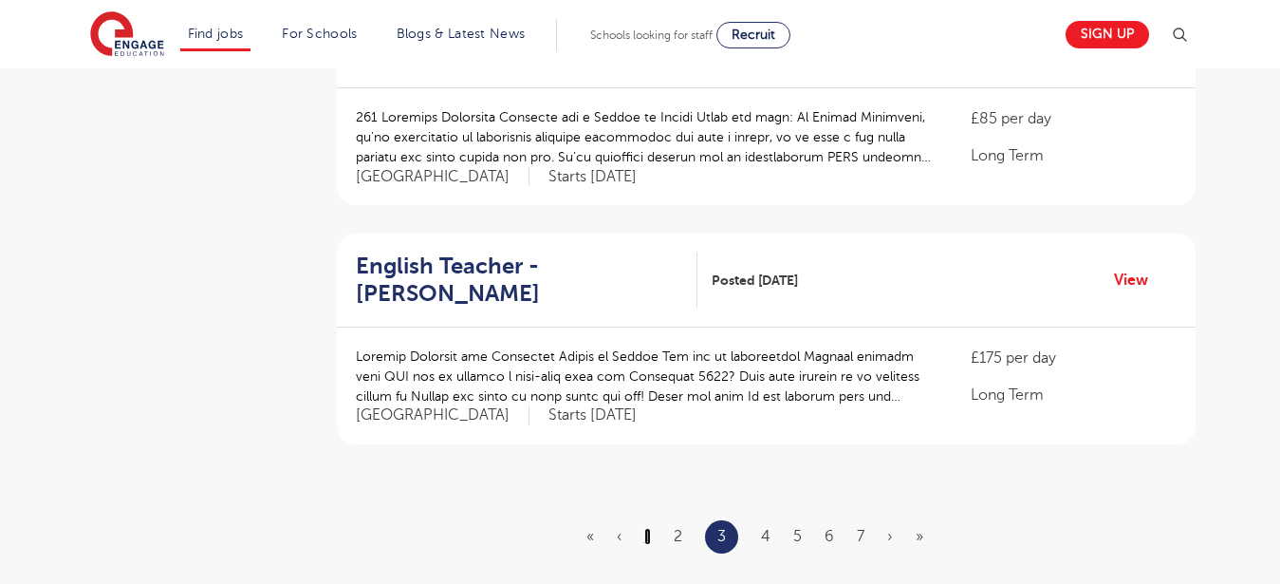
click at [651, 528] on link "1" at bounding box center [647, 536] width 7 height 17
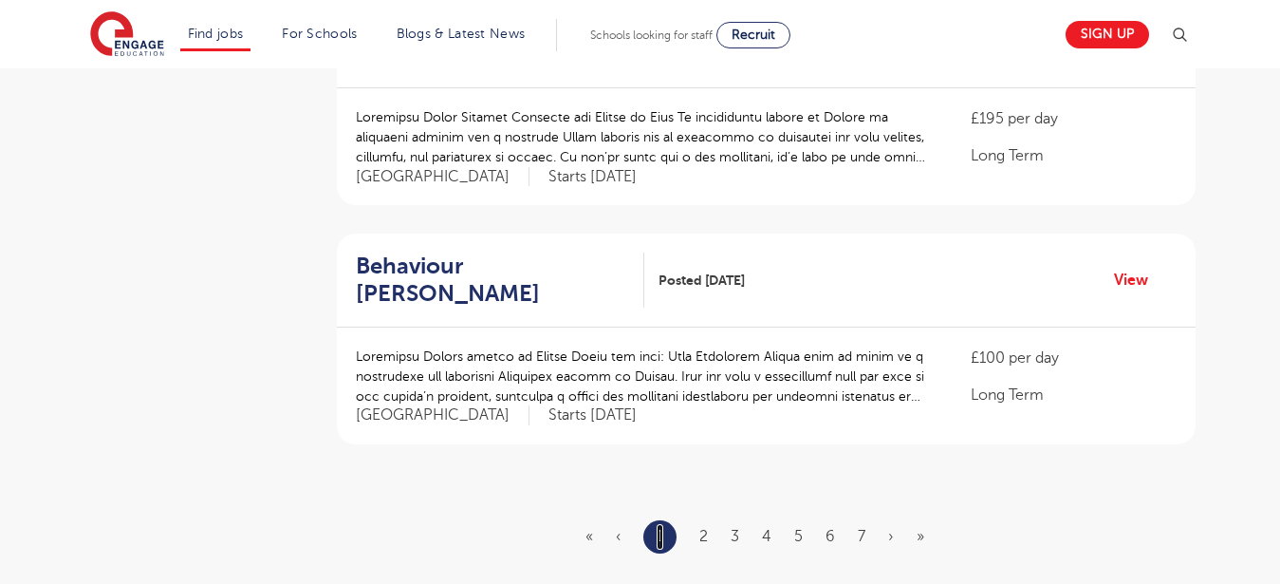
scroll to position [0, 0]
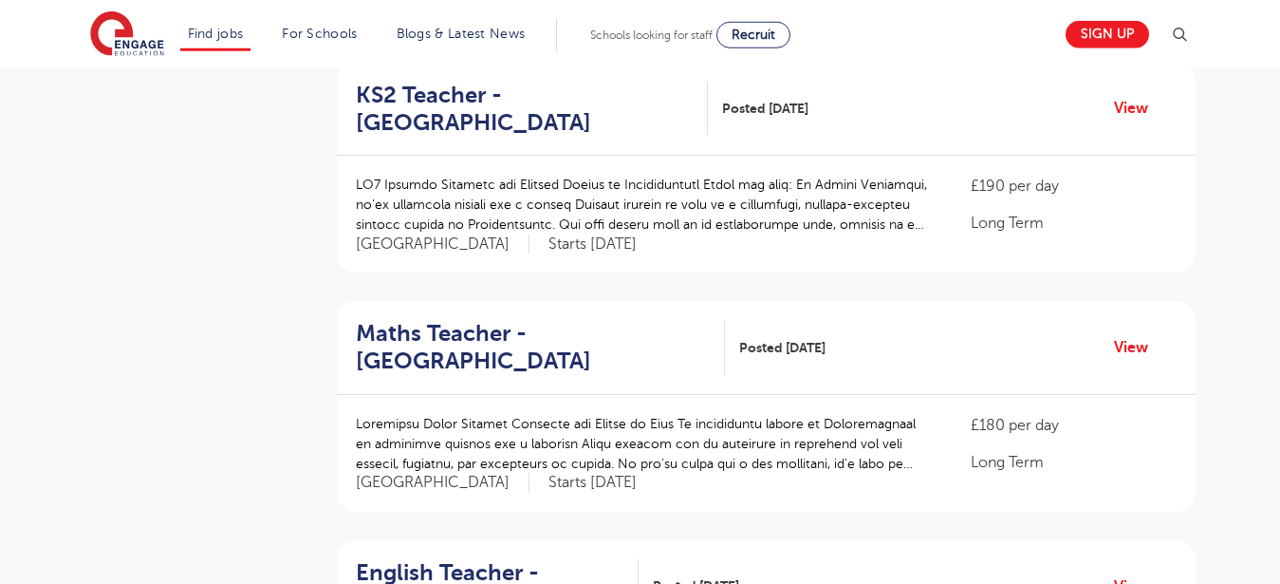
scroll to position [920, 0]
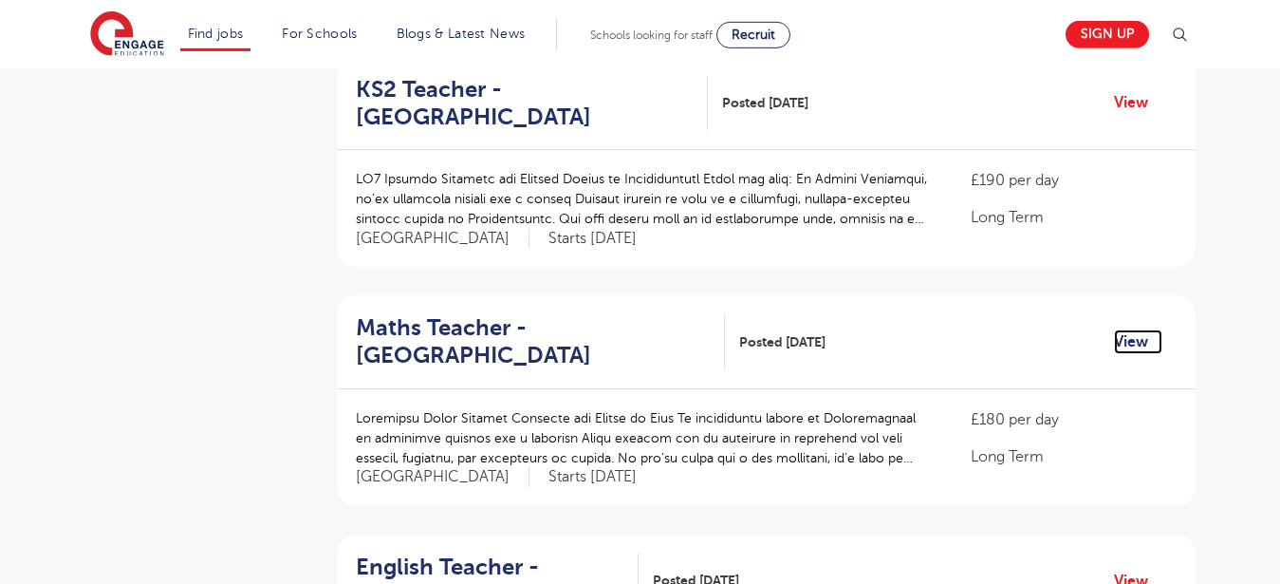
click at [1130, 329] on link "View" at bounding box center [1138, 341] width 48 height 25
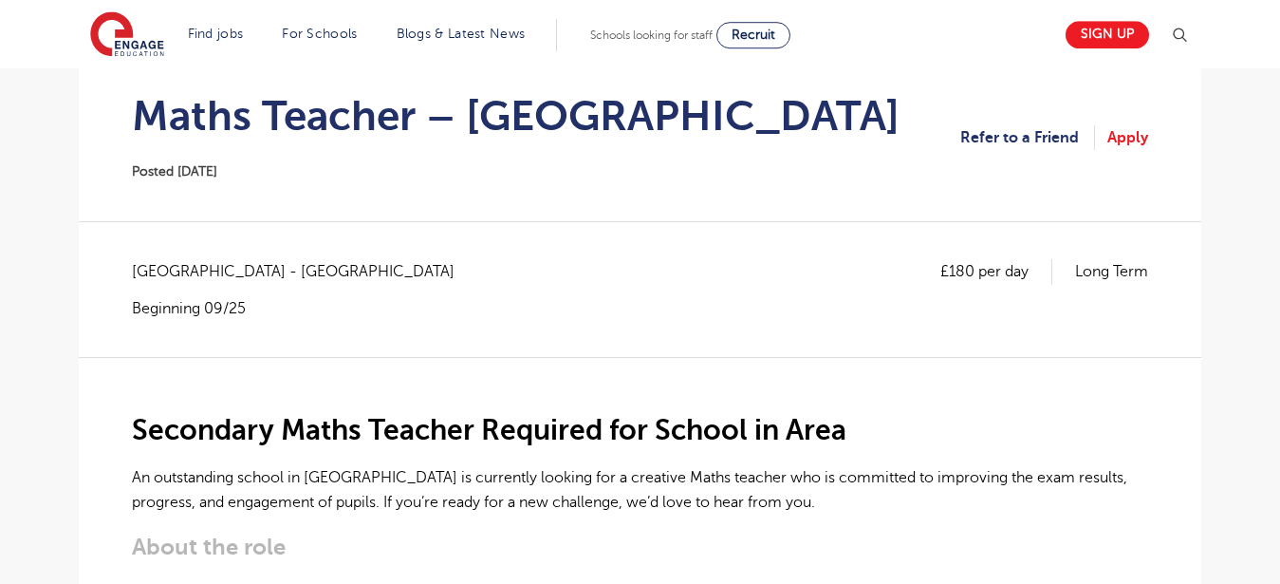
scroll to position [181, 0]
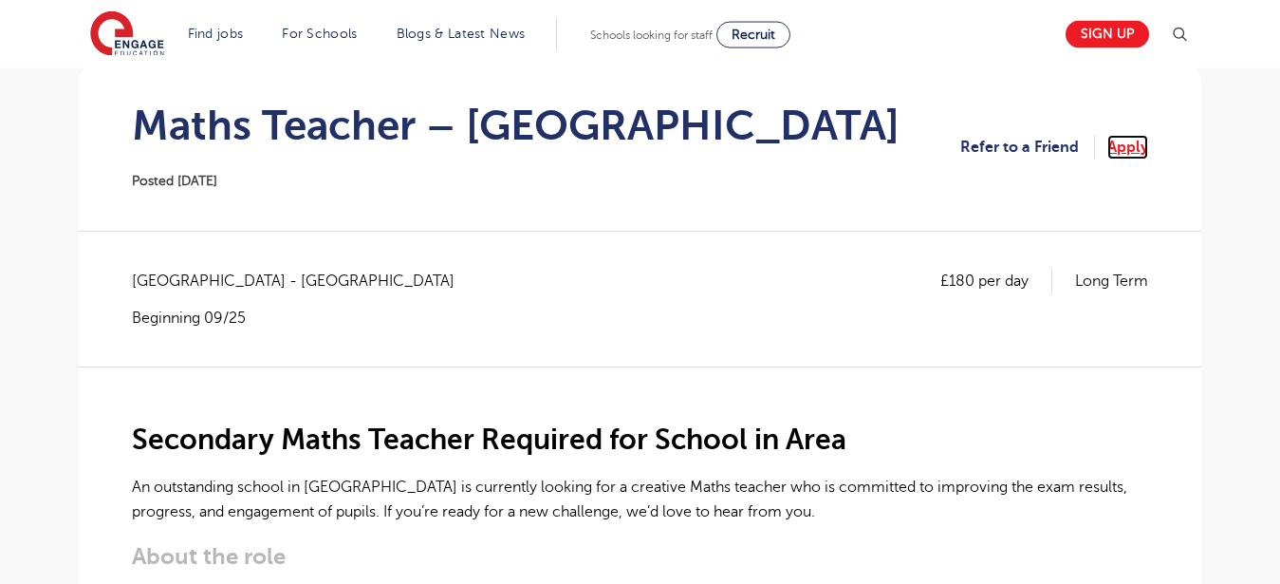
click at [1136, 146] on link "Apply" at bounding box center [1128, 147] width 41 height 25
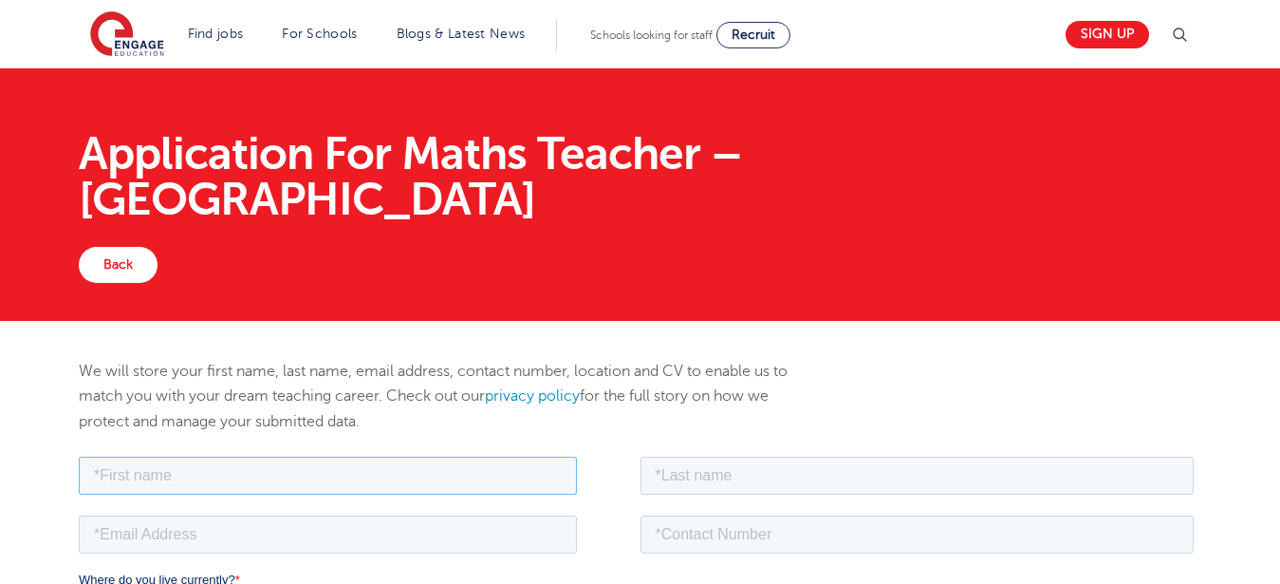
click at [391, 465] on input "text" at bounding box center [328, 475] width 498 height 38
type input "Amos"
click at [776, 480] on input "text" at bounding box center [918, 475] width 554 height 38
type input "Ochola"
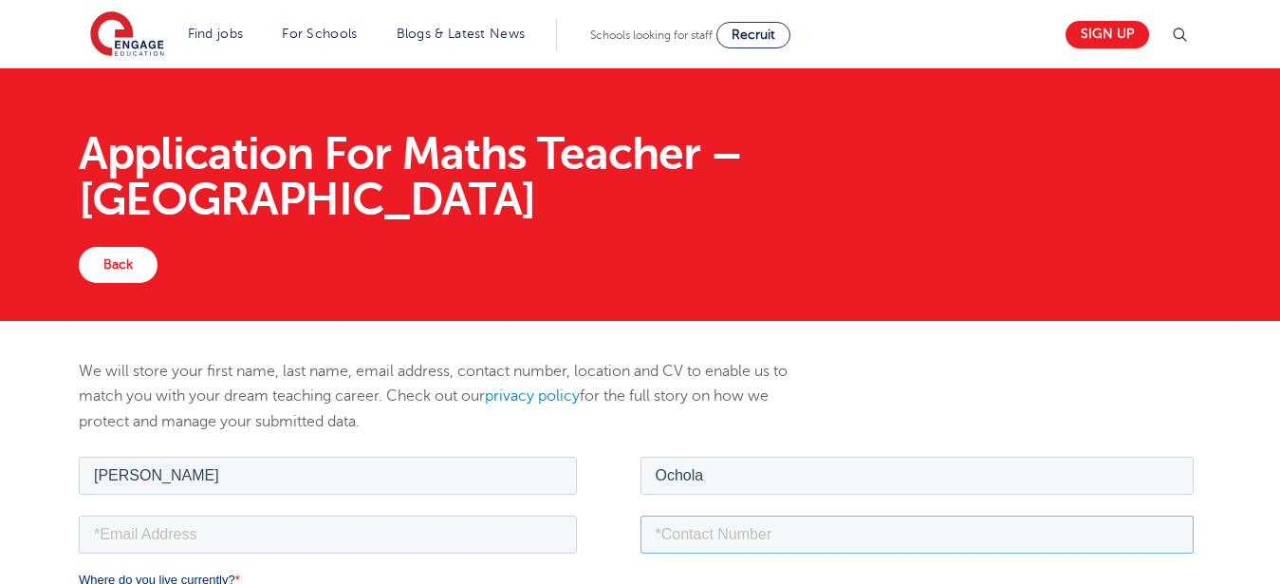
click at [745, 524] on input "tel" at bounding box center [918, 533] width 554 height 38
click at [745, 534] on input "tel" at bounding box center [918, 533] width 554 height 38
type input "+254713673505"
click at [309, 546] on input "email" at bounding box center [328, 533] width 498 height 38
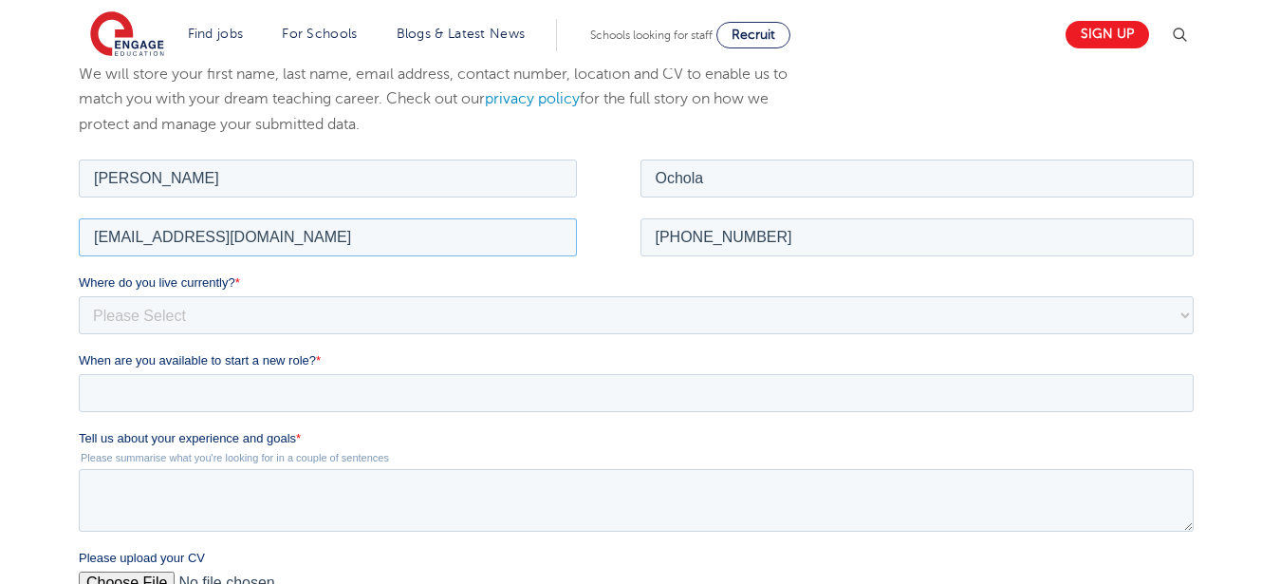
scroll to position [300, 0]
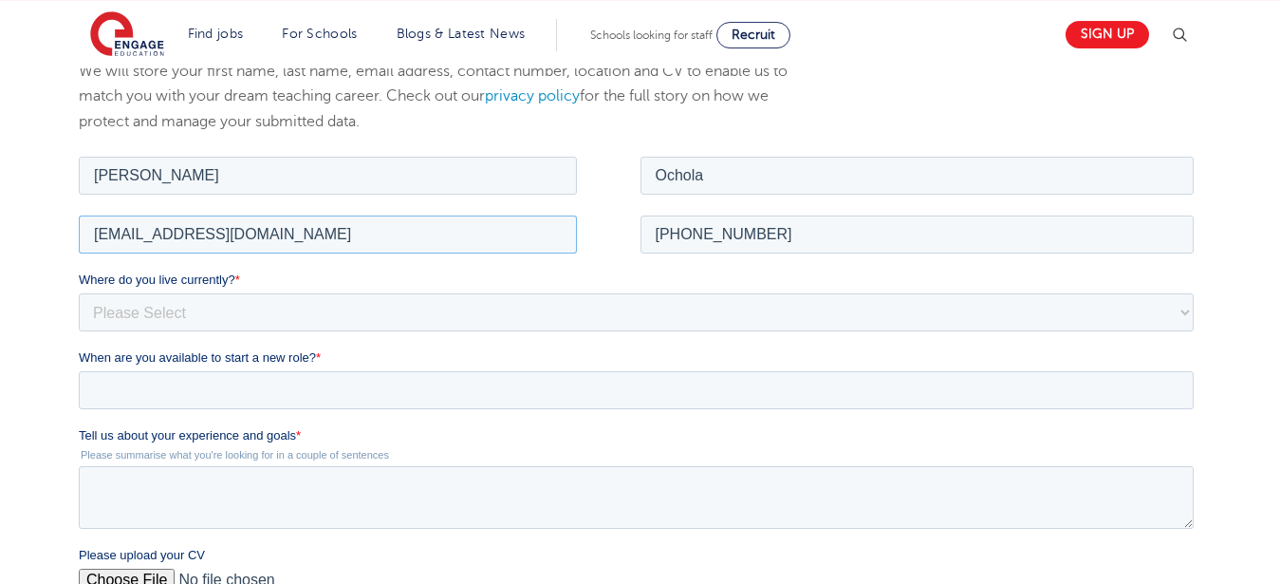
type input "ocholaamos99@gmail.com"
click at [79, 292] on select "Please Select UK Canada Ireland Australia New Zealand Europe USA South Africa J…" at bounding box center [636, 311] width 1115 height 38
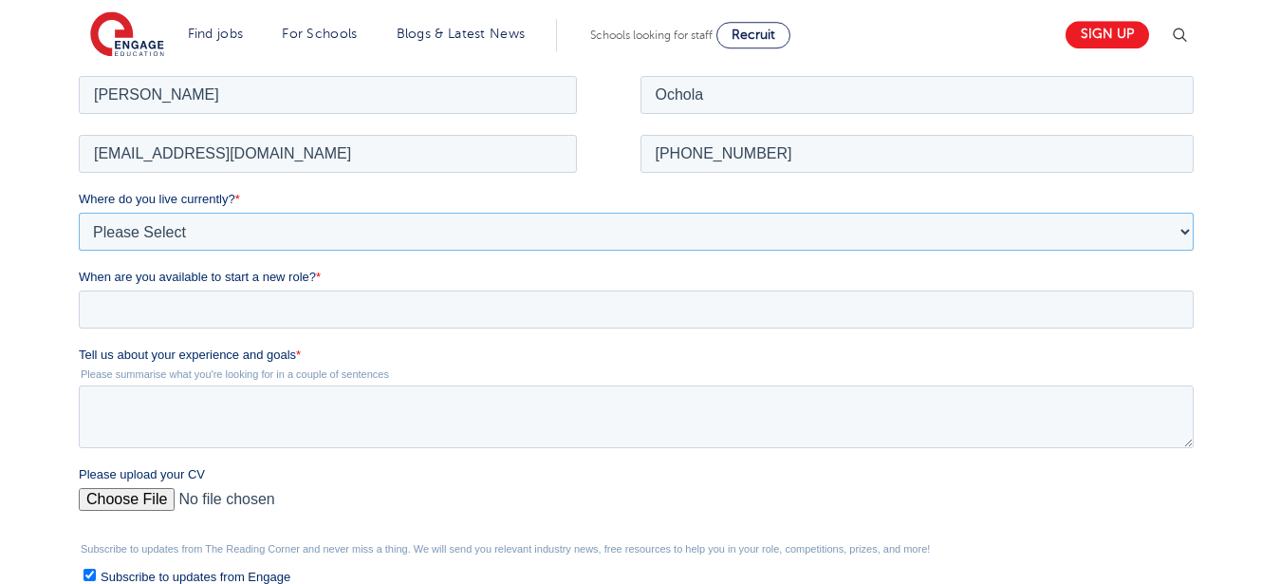
scroll to position [458, 0]
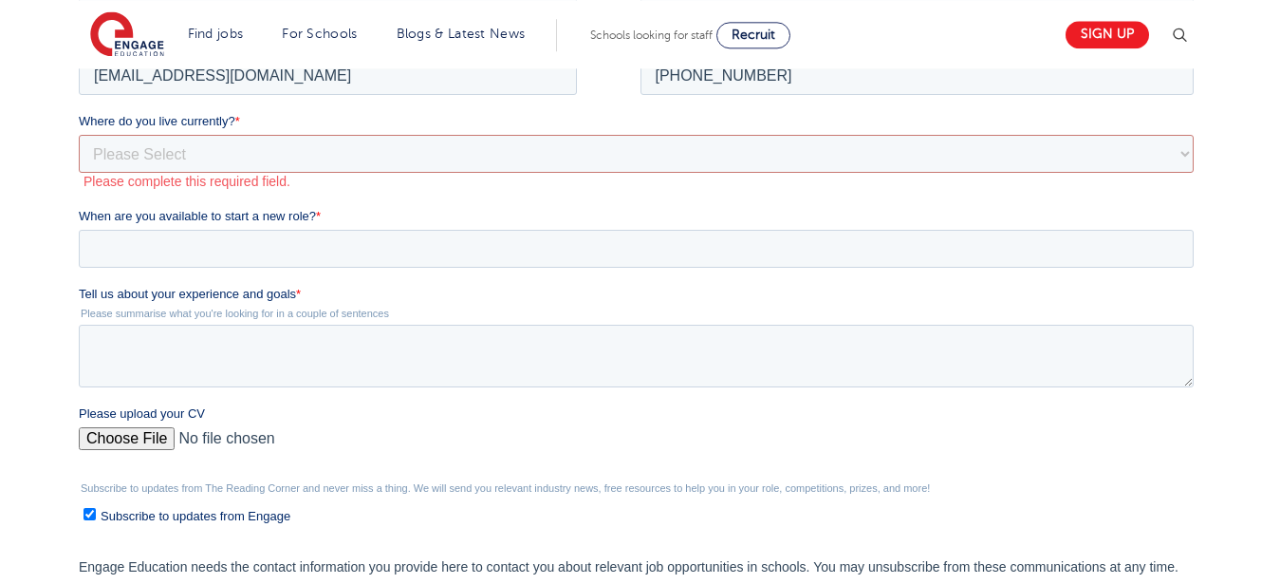
click at [316, 135] on div "Where do you live currently? * Please Select UK Canada Ireland Australia New Ze…" at bounding box center [640, 152] width 1123 height 78
click at [79, 136] on select "Please Select UK Canada Ireland Australia New Zealand Europe USA South Africa J…" at bounding box center [636, 155] width 1115 height 38
select select "Africa"
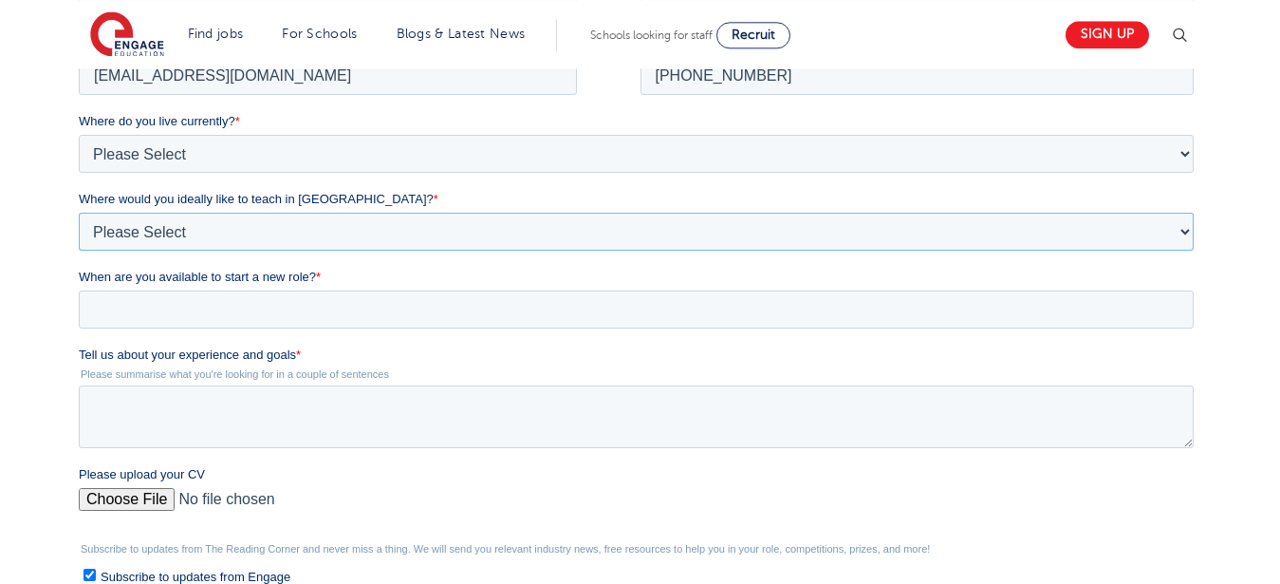
click at [79, 214] on select "Please Select I'm flexible! London Any city in England Greater London/Home Coun…" at bounding box center [636, 233] width 1115 height 38
select select "Flexible"
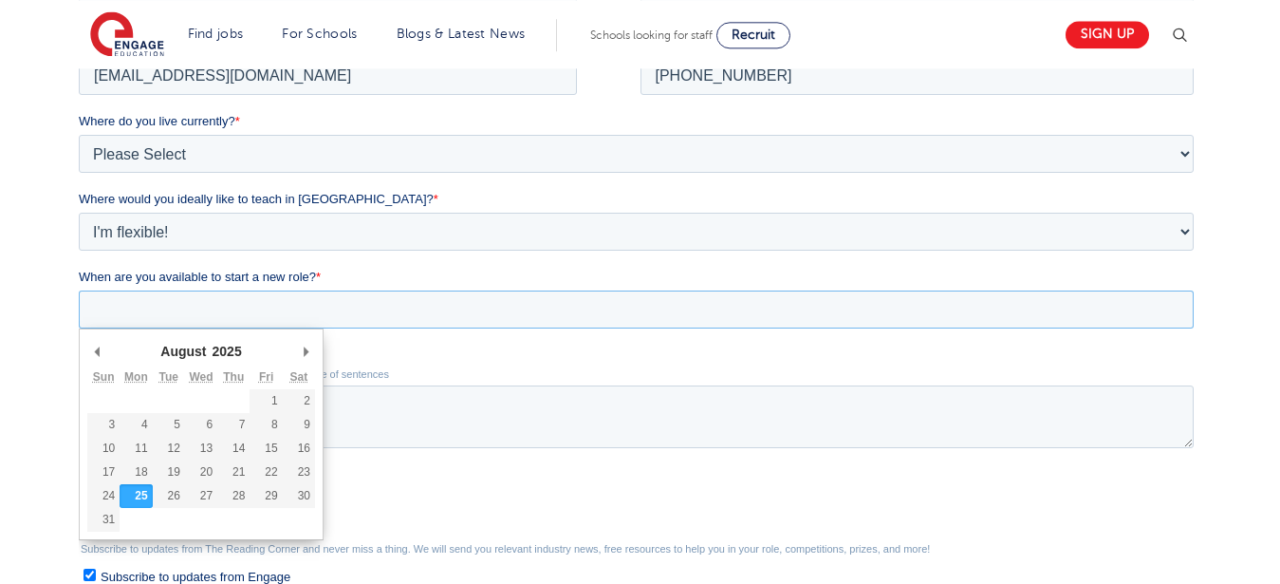
click at [292, 321] on input "When are you available to start a new role? *" at bounding box center [636, 310] width 1115 height 38
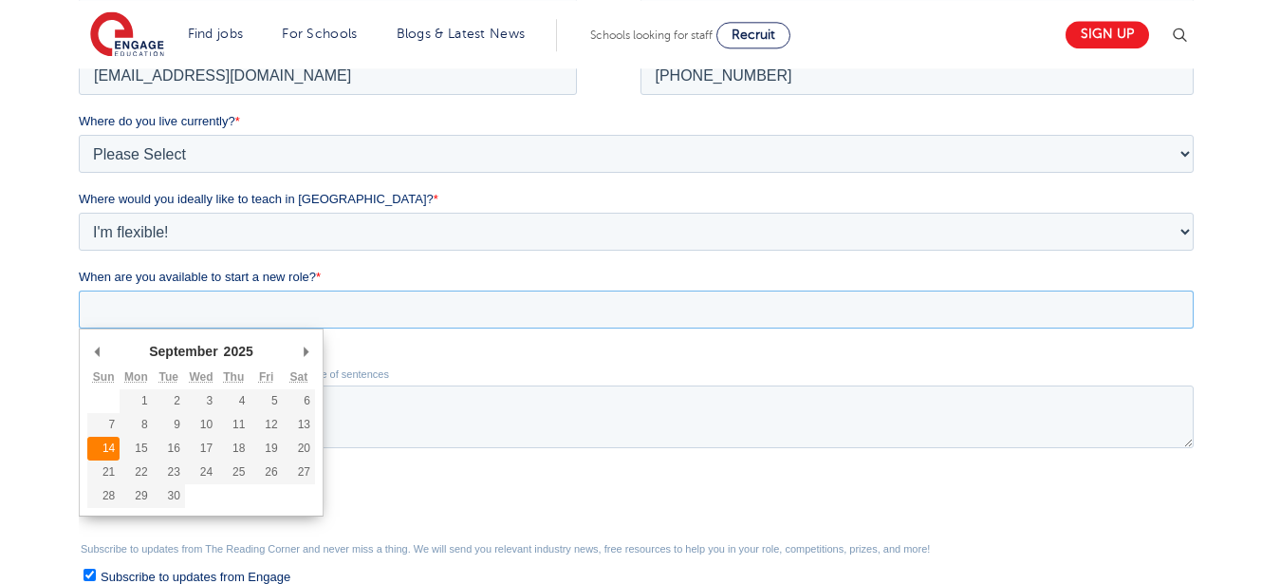
type div "2025-09-14"
type input "2025/09/14"
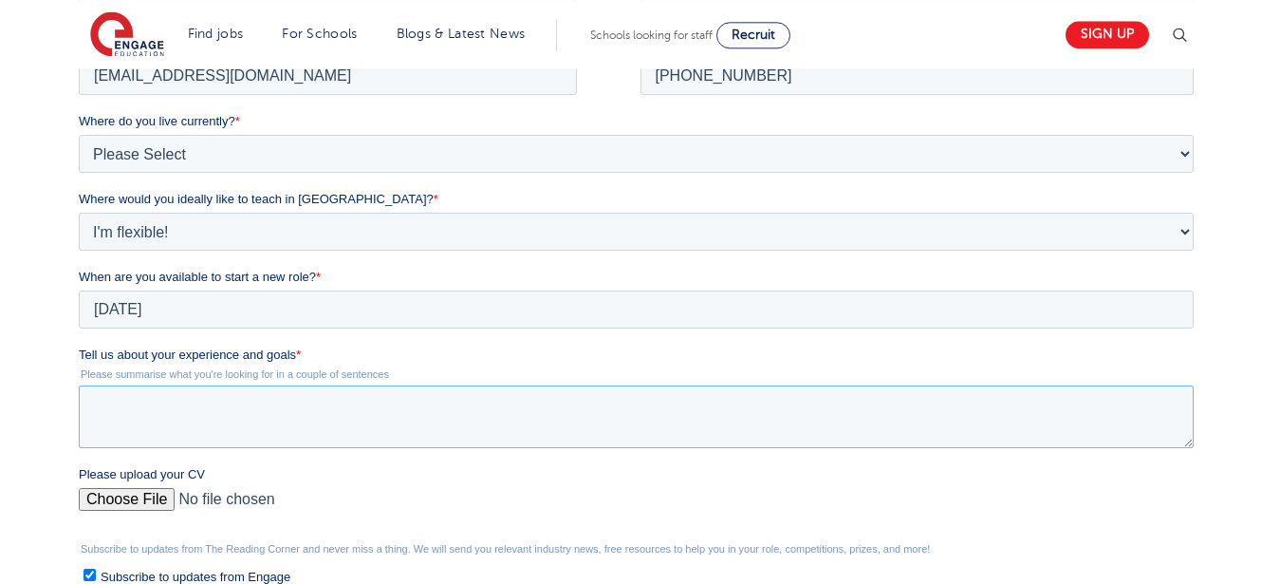
click at [185, 440] on textarea "Tell us about your experience and goals *" at bounding box center [636, 417] width 1115 height 63
paste textarea "I am writing to apply for the position of a teacher of mathematics at Wandswort…"
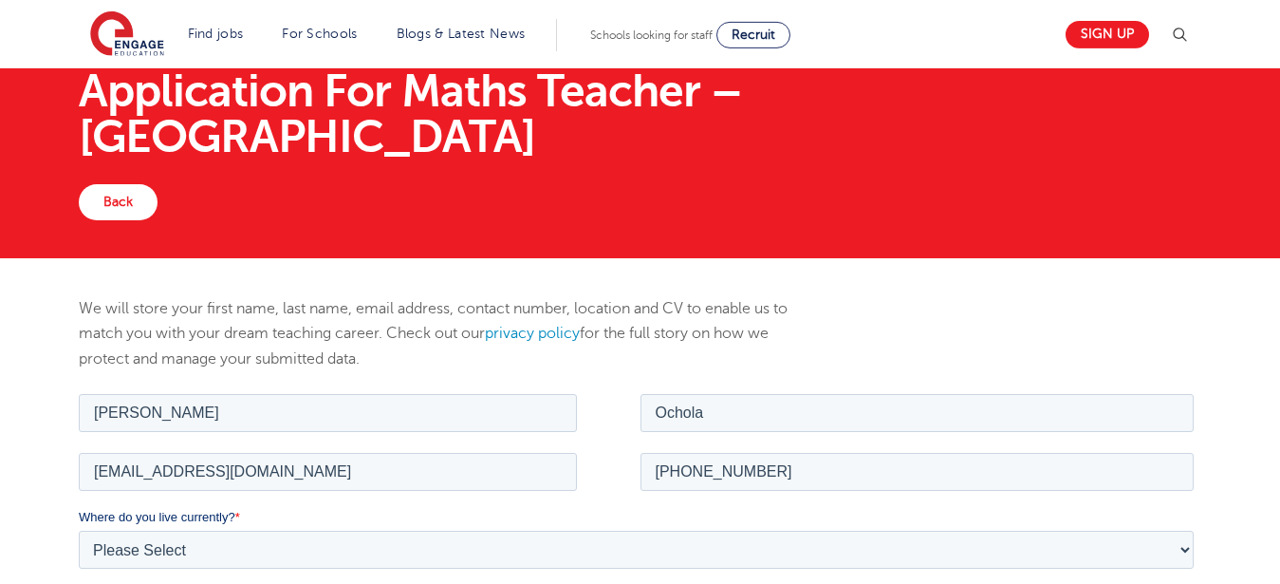
scroll to position [0, 0]
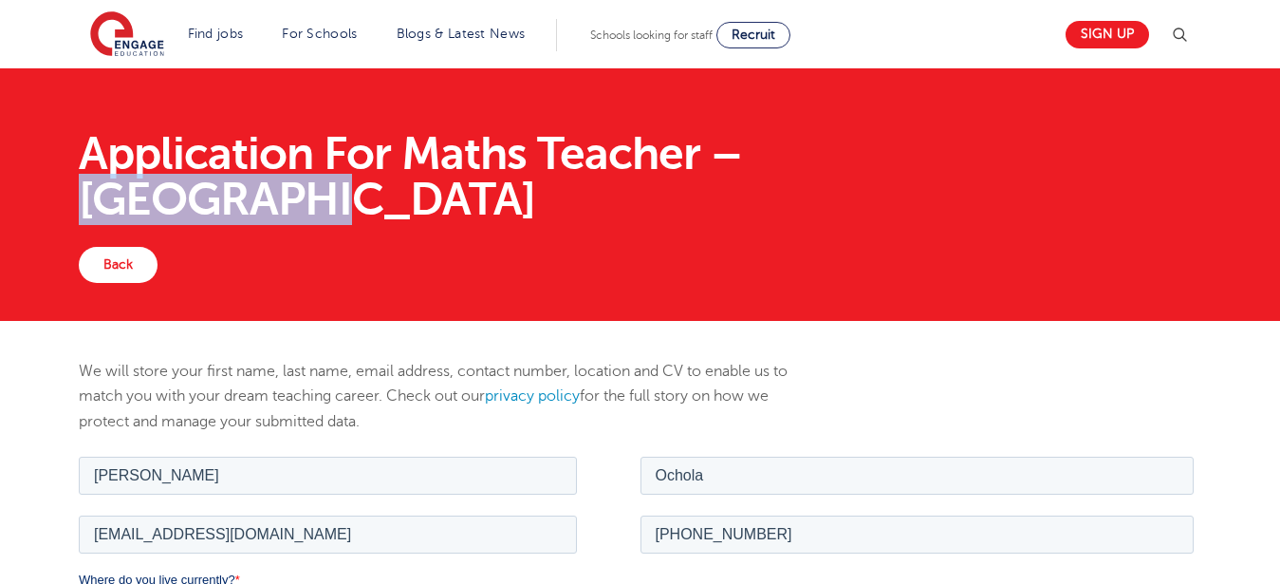
drag, startPoint x: 785, startPoint y: 157, endPoint x: 1028, endPoint y: 157, distance: 242.9
click at [1028, 157] on h1 "Application For Maths Teacher – Broxbourne" at bounding box center [640, 176] width 1123 height 91
copy h1 "Broxbourne"
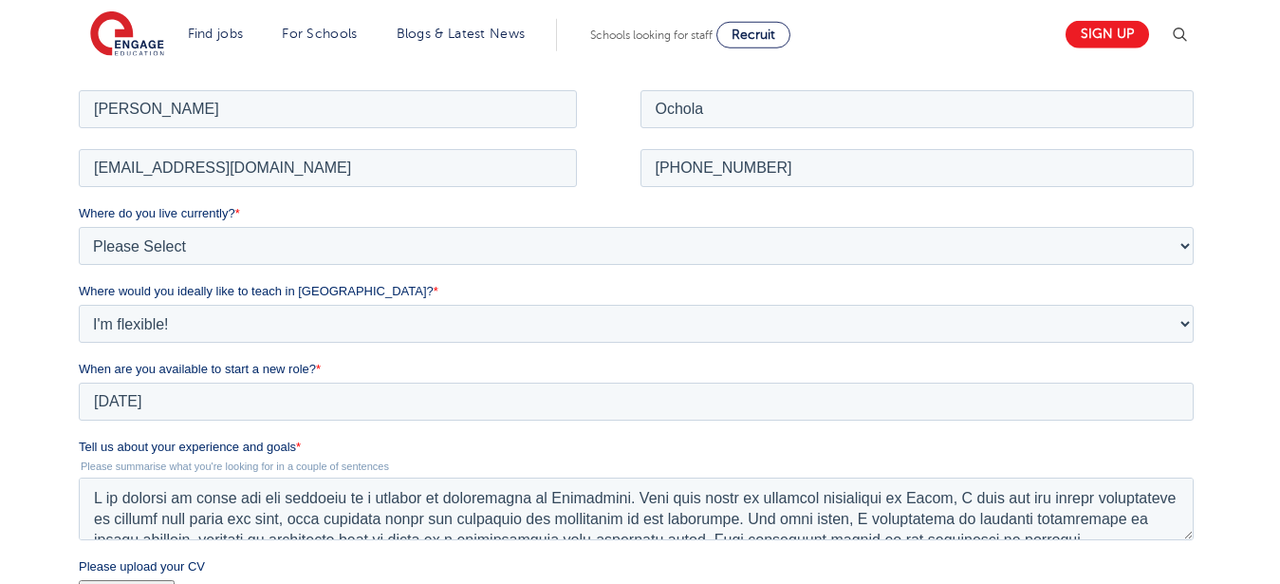
scroll to position [547, 0]
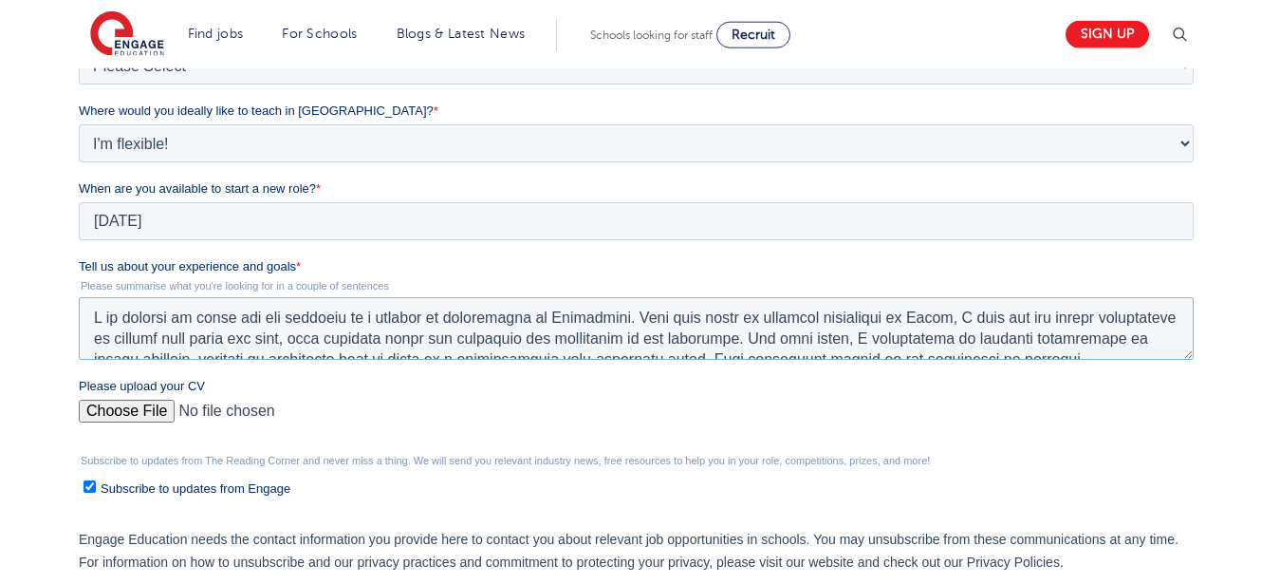
drag, startPoint x: 549, startPoint y: 315, endPoint x: 628, endPoint y: 326, distance: 80.4
click at [628, 326] on textarea "Tell us about your experience and goals *" at bounding box center [636, 328] width 1115 height 63
type textarea "I am writing to apply for the position of a teacher of mathematics at Broxbourn…"
click at [135, 432] on input "Please upload your CV" at bounding box center [636, 419] width 1115 height 38
type input "C:\fakepath\CV Amos.pdf"
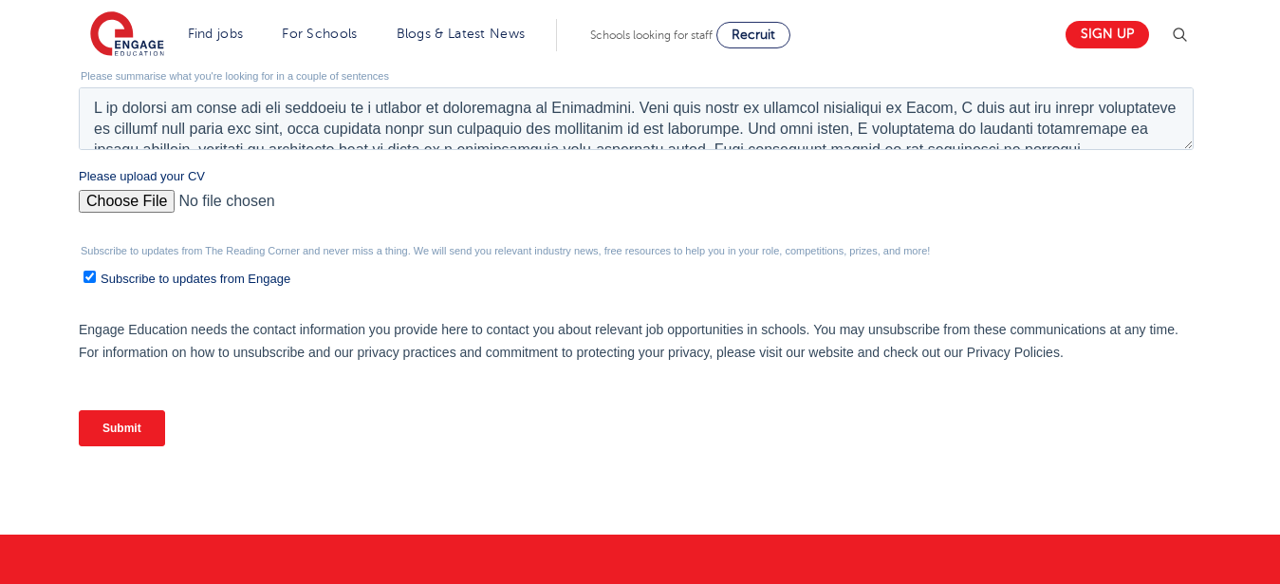
scroll to position [759, 0]
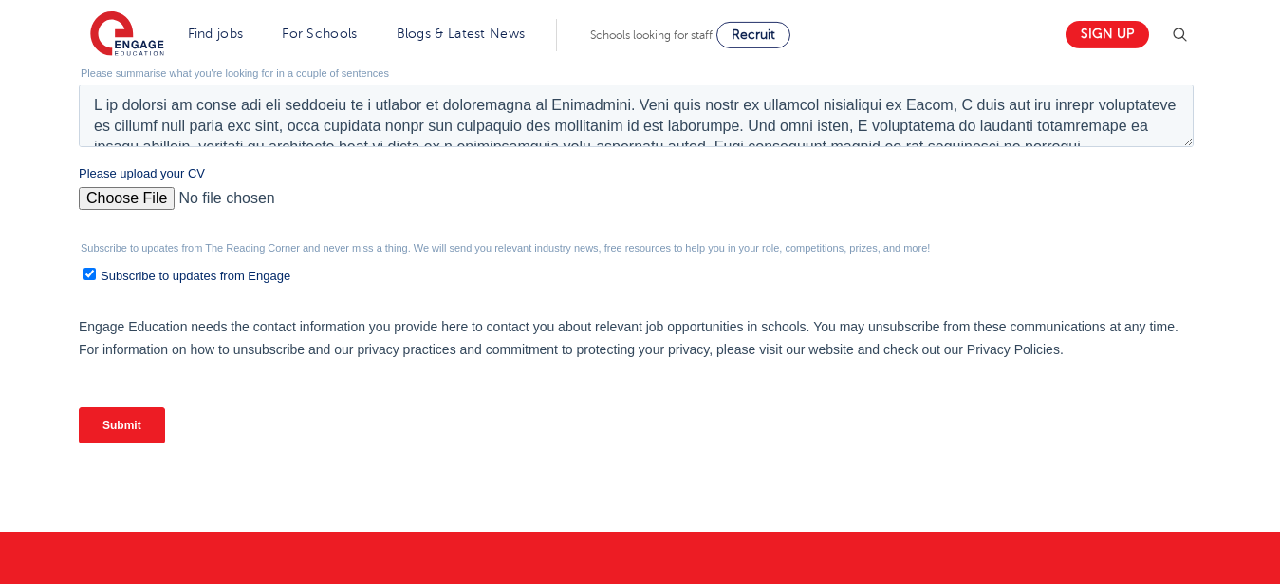
click at [123, 439] on input "Submit" at bounding box center [122, 425] width 86 height 36
